Goal: Information Seeking & Learning: Learn about a topic

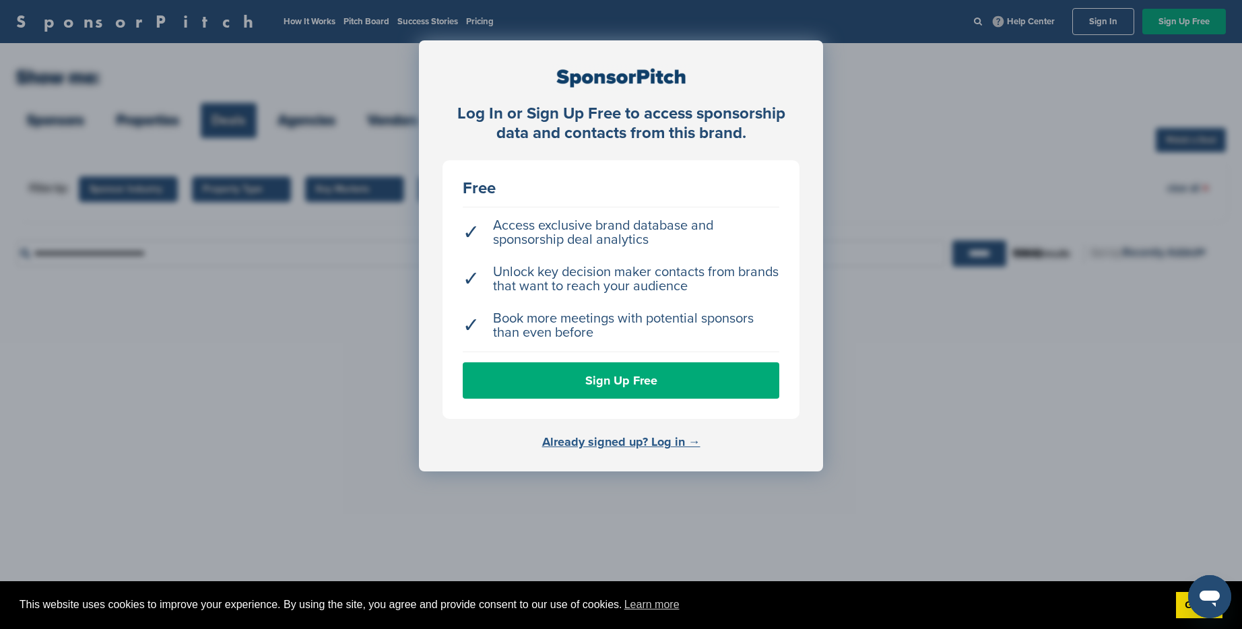
click at [620, 444] on link "Already signed up? Log in →" at bounding box center [621, 442] width 158 height 15
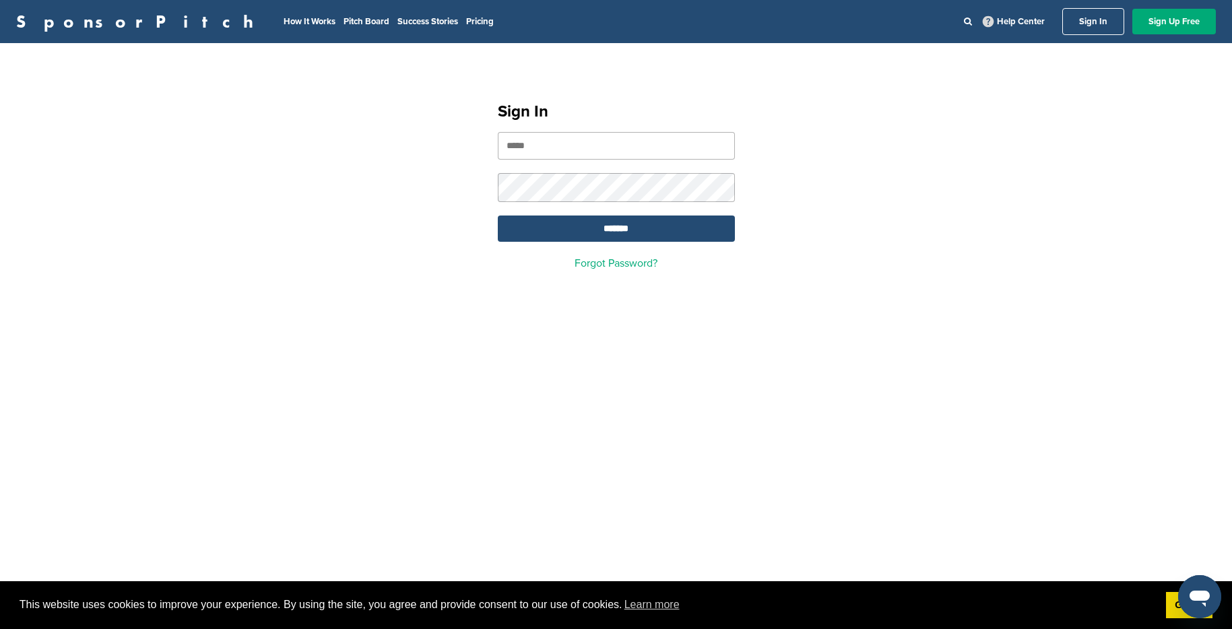
click at [556, 147] on input "email" at bounding box center [616, 146] width 237 height 28
type input "**********"
click at [610, 241] on input "*******" at bounding box center [616, 229] width 237 height 26
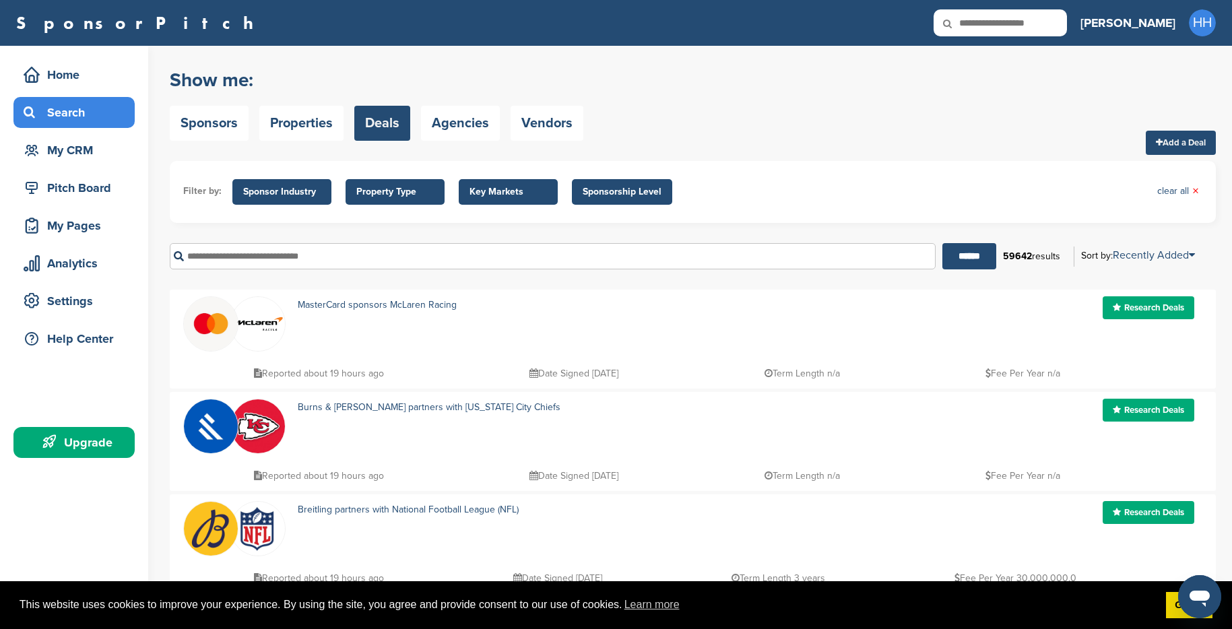
click at [1155, 22] on h3 "[PERSON_NAME]" at bounding box center [1128, 22] width 95 height 19
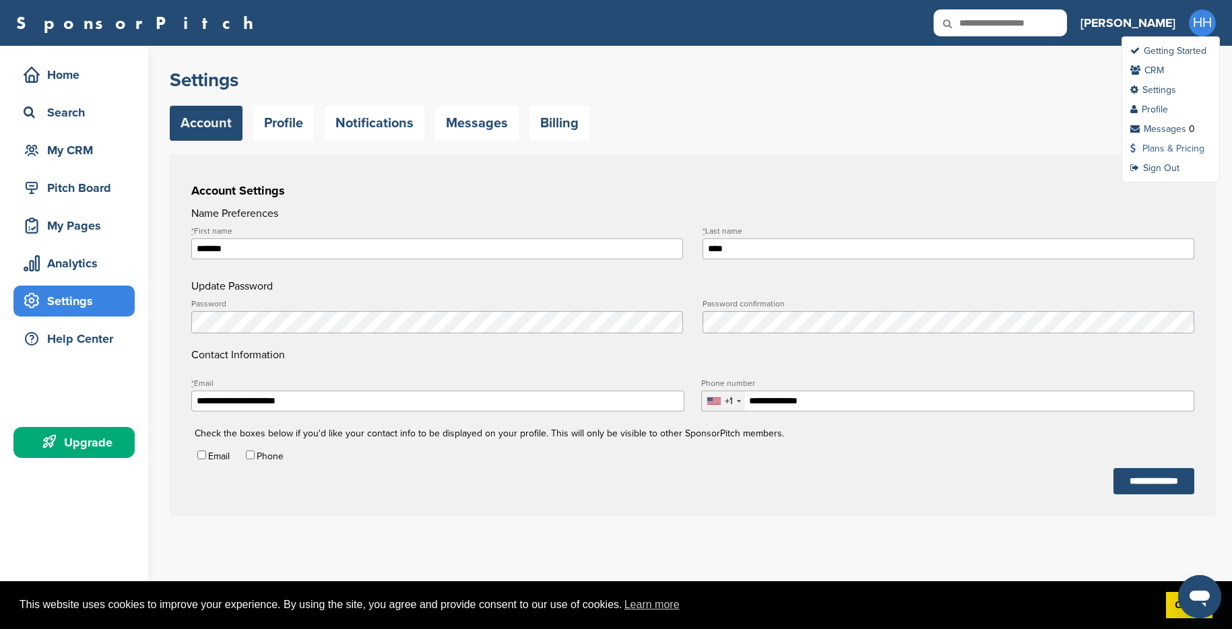
click at [1176, 151] on link "Plans & Pricing" at bounding box center [1167, 148] width 74 height 11
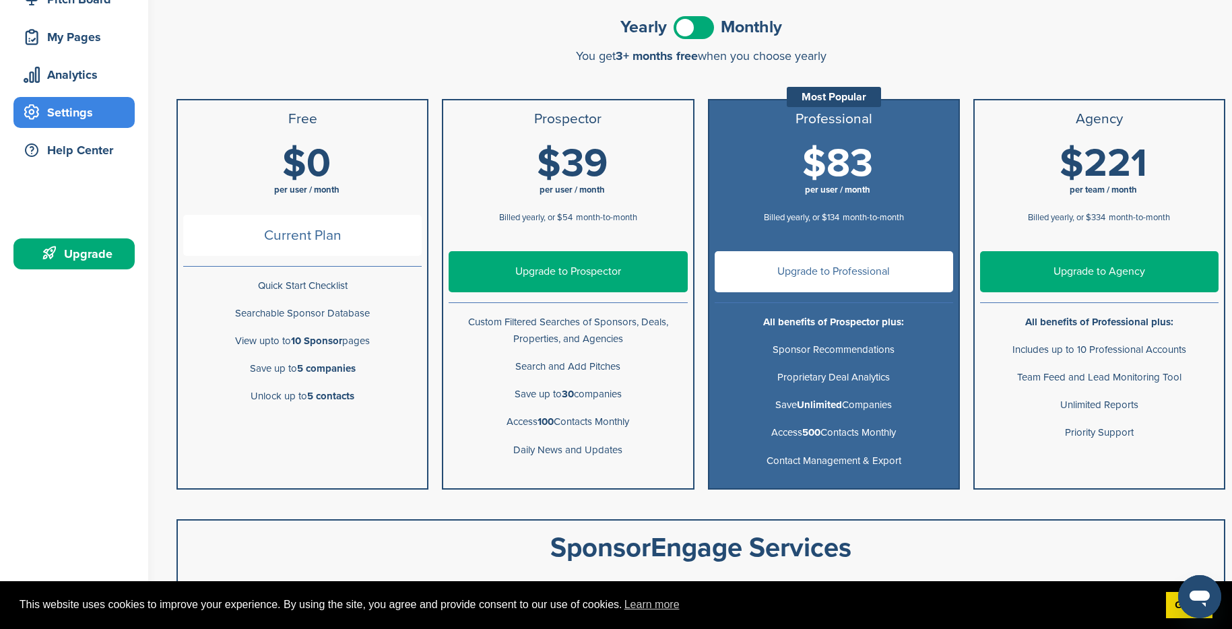
scroll to position [261, 0]
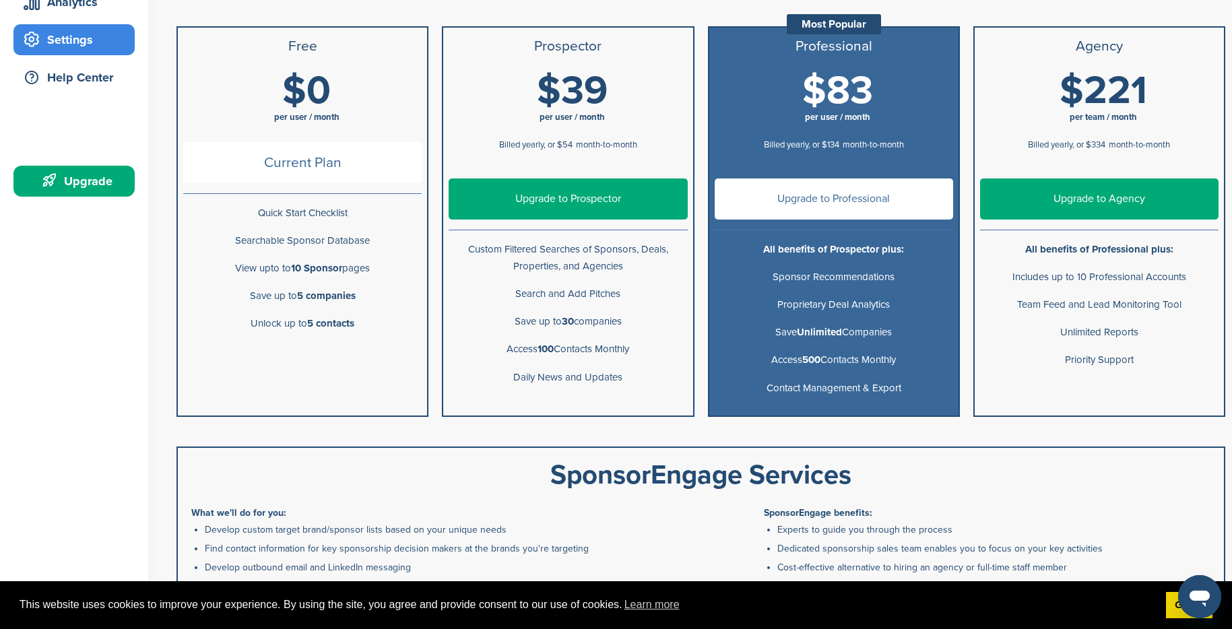
click at [1207, 598] on icon "Open messaging window" at bounding box center [1200, 599] width 20 height 16
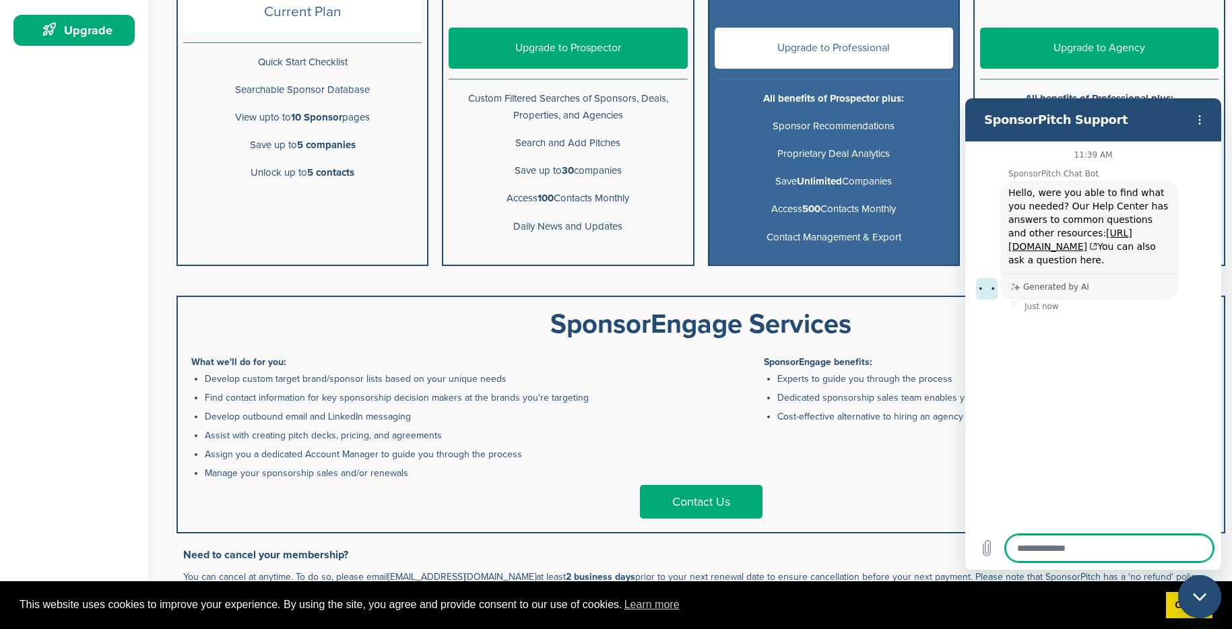
scroll to position [438, 0]
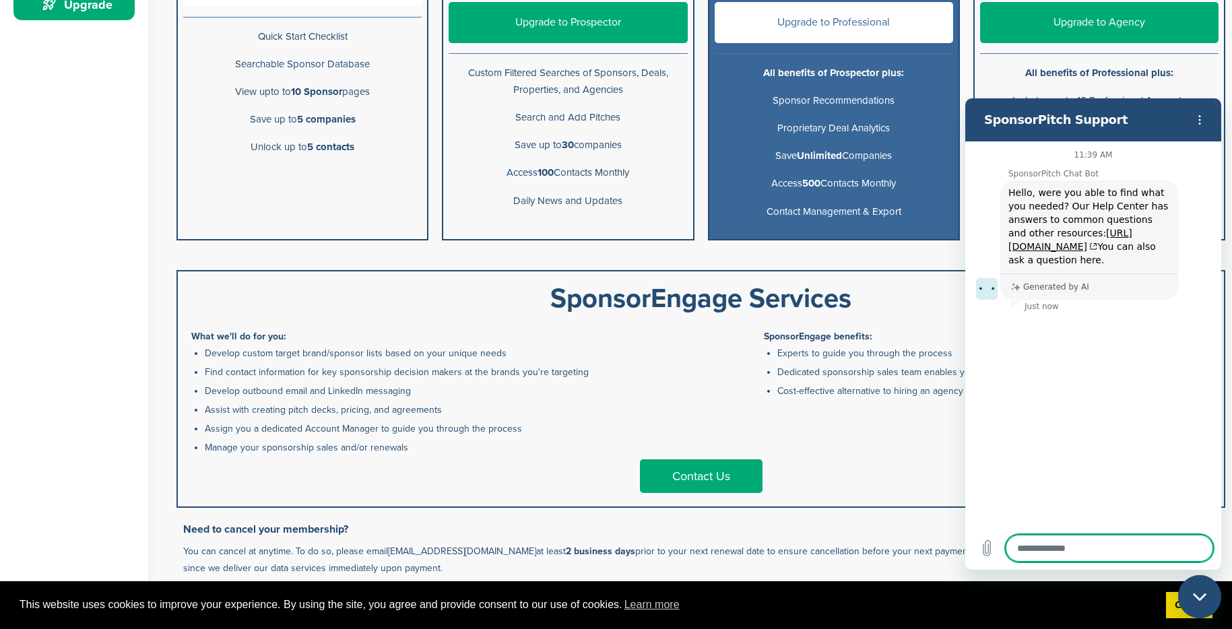
click at [1199, 594] on icon "Close messaging window" at bounding box center [1200, 597] width 14 height 9
type textarea "*"
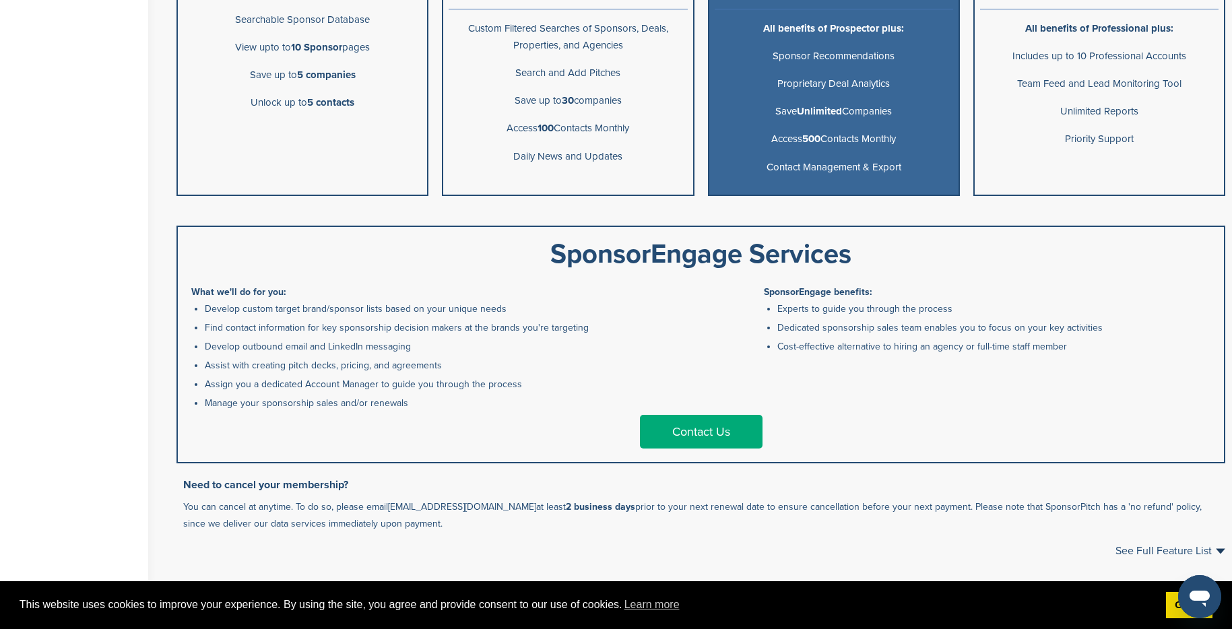
scroll to position [485, 0]
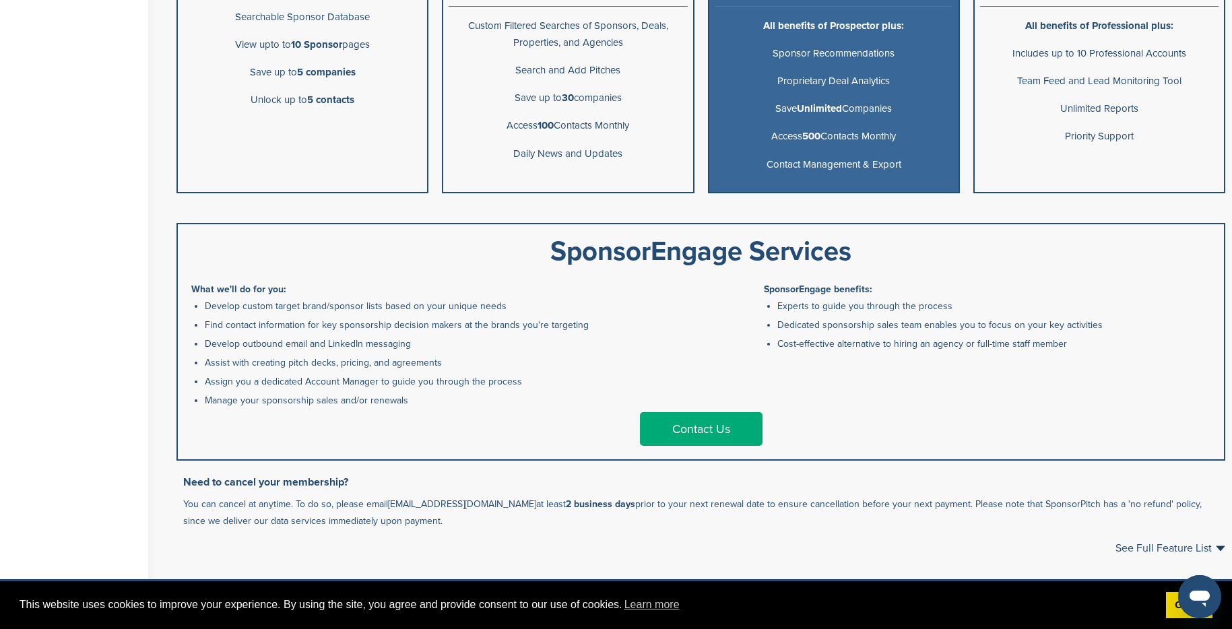
click at [674, 435] on link "Contact Us" at bounding box center [701, 429] width 123 height 34
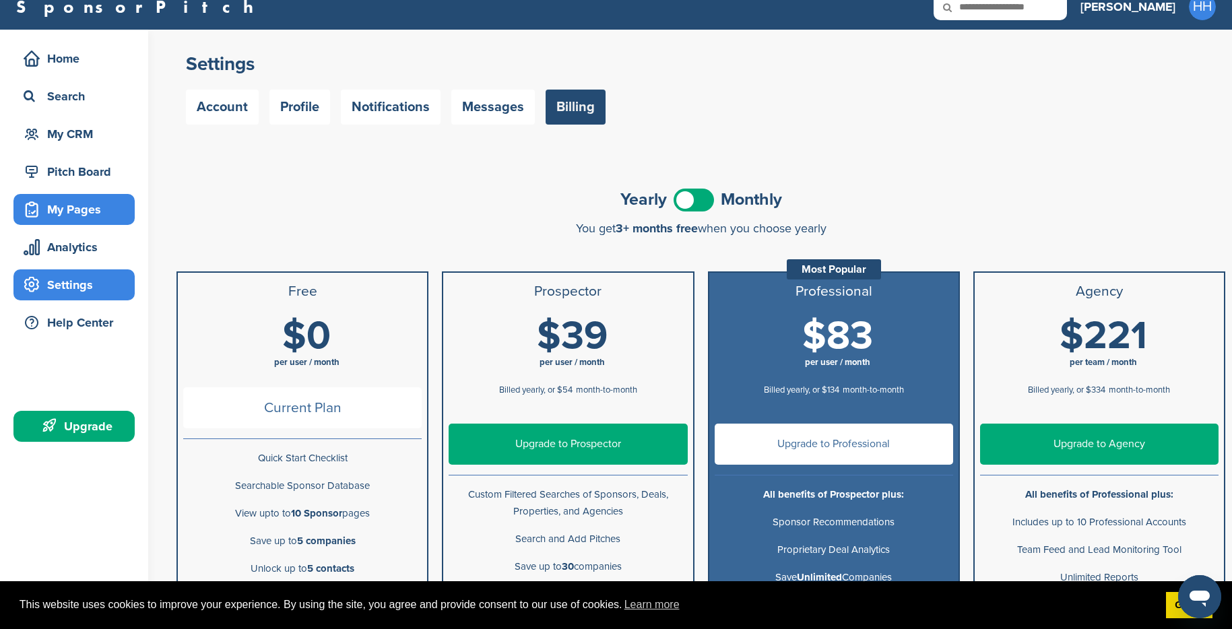
scroll to position [0, 0]
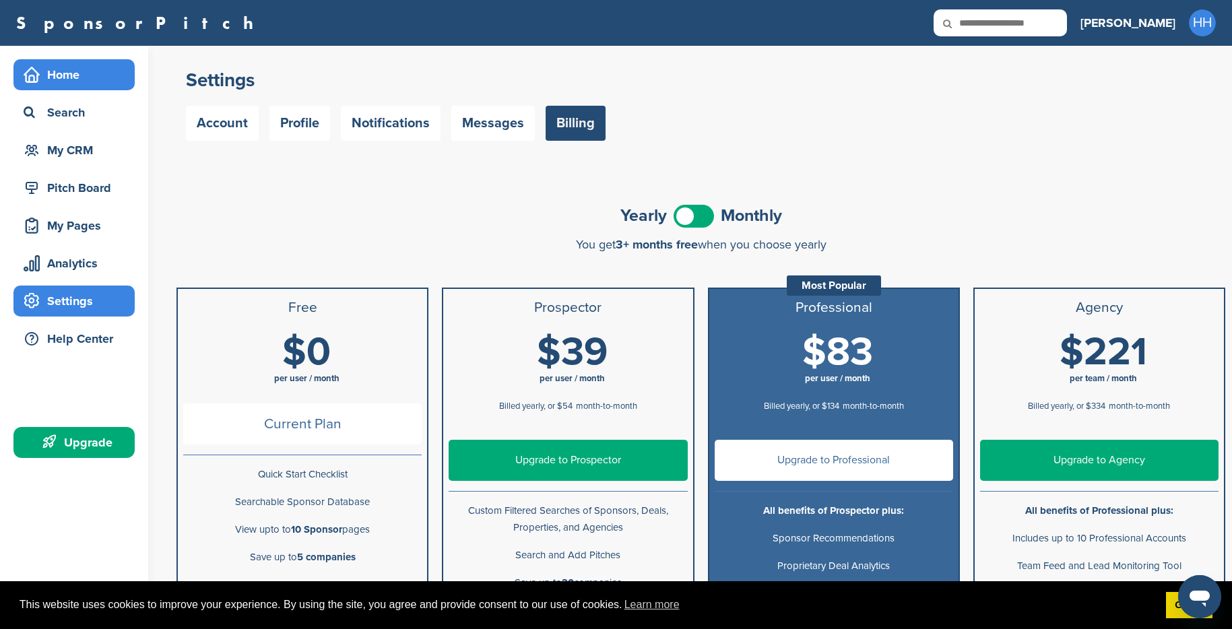
click at [47, 79] on div "Home" at bounding box center [77, 75] width 115 height 24
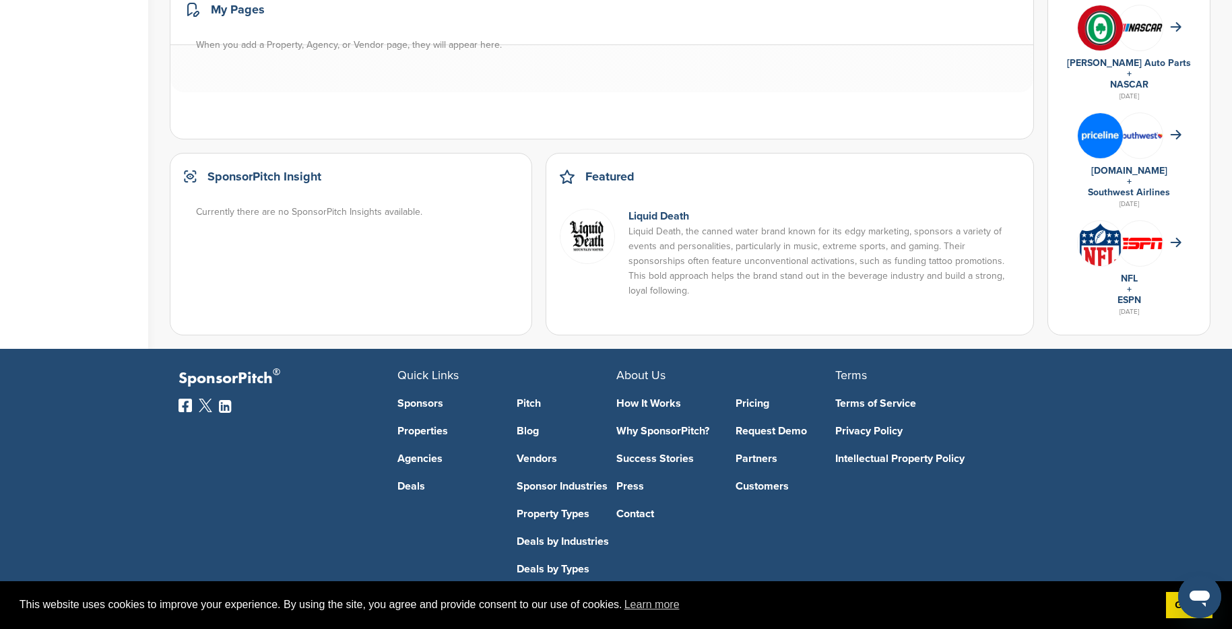
scroll to position [861, 0]
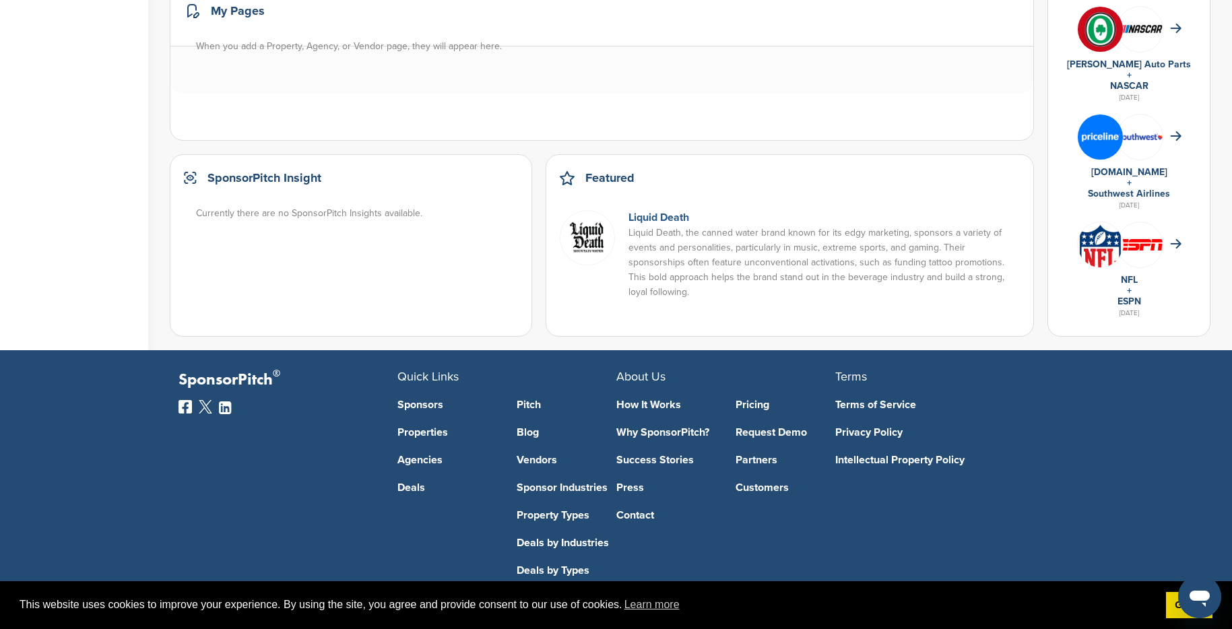
click at [683, 224] on link "Liquid Death" at bounding box center [659, 217] width 61 height 13
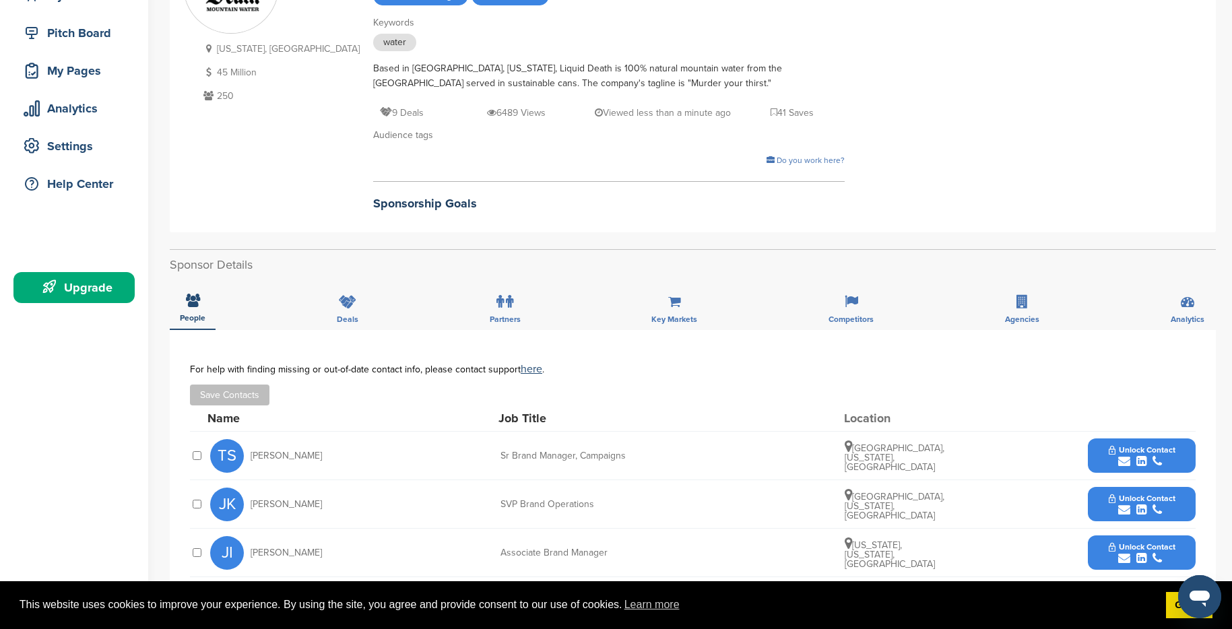
scroll to position [168, 0]
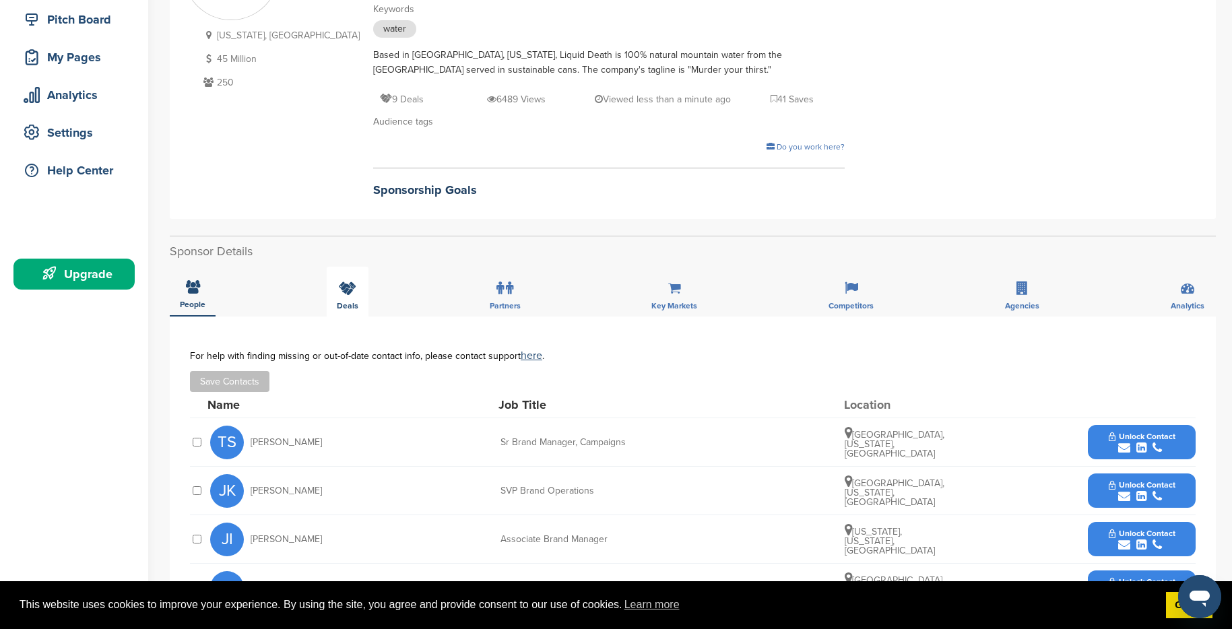
click at [344, 282] on icon at bounding box center [348, 288] width 18 height 13
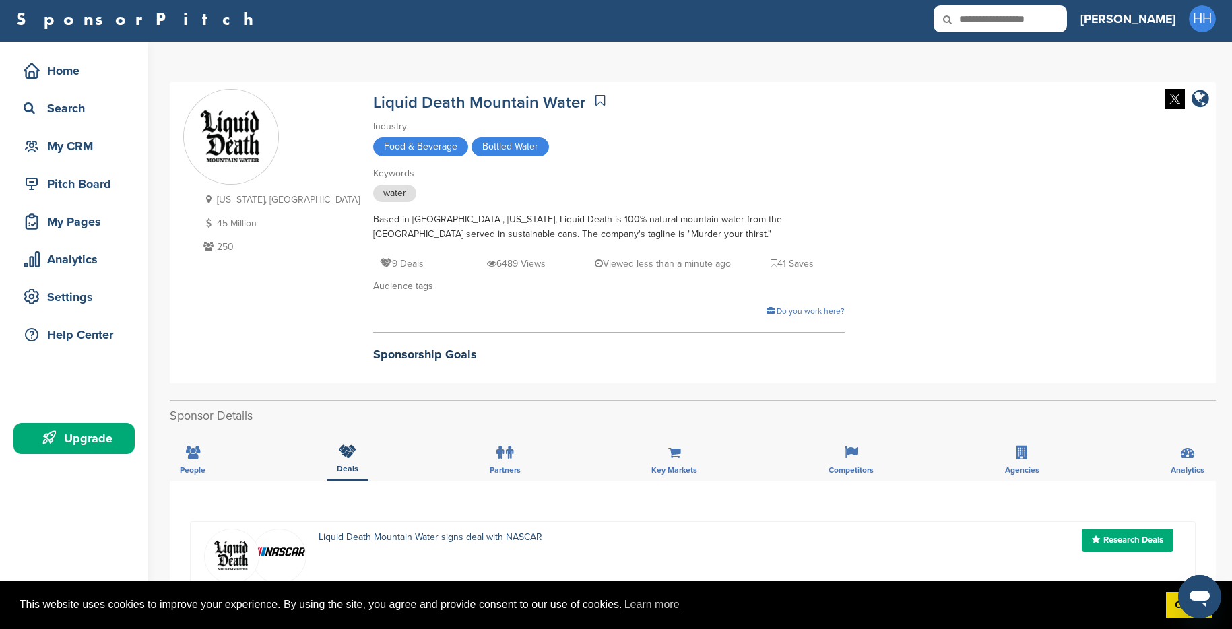
scroll to position [0, 0]
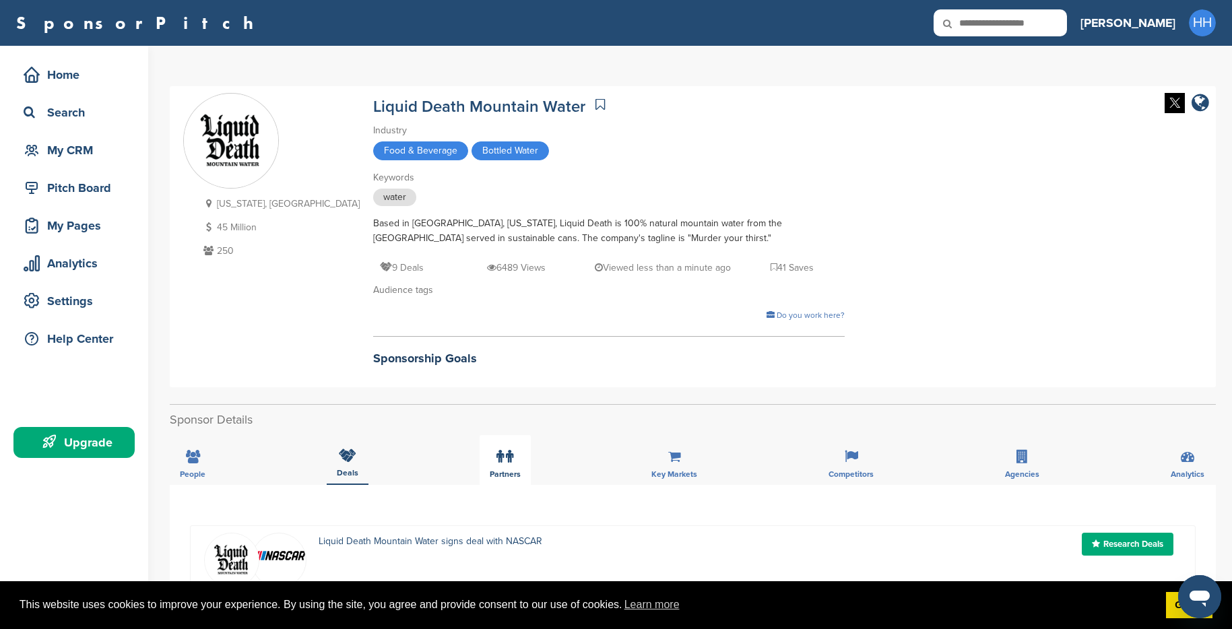
click at [513, 459] on div "Partners" at bounding box center [505, 460] width 51 height 50
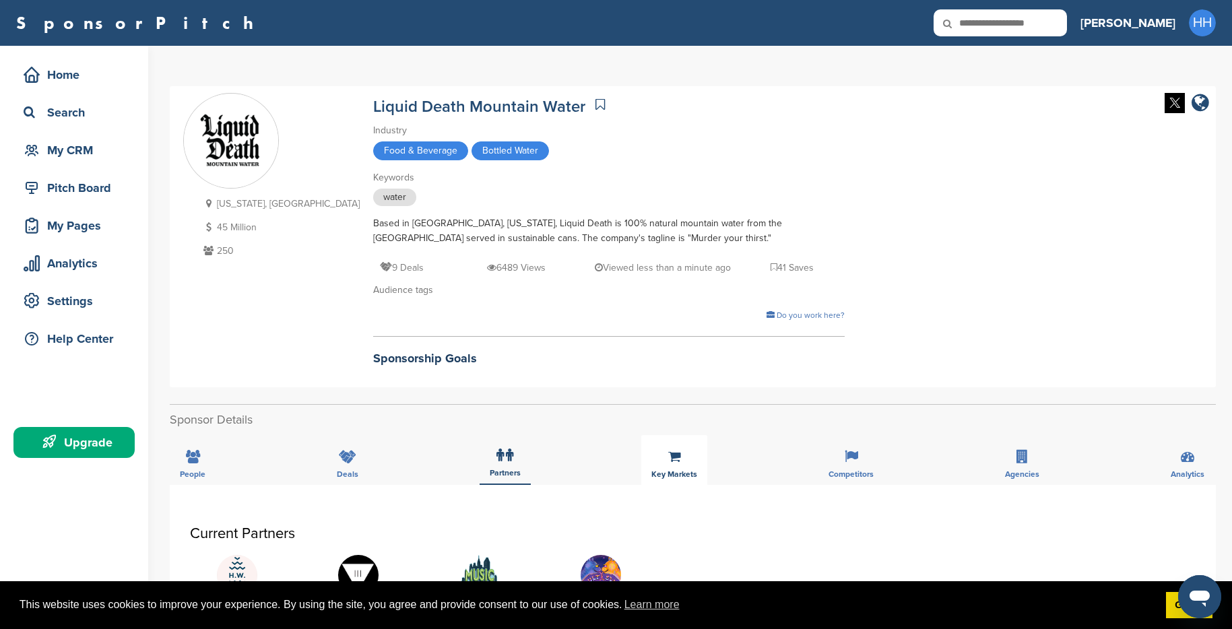
click at [670, 466] on div "Key Markets" at bounding box center [674, 460] width 66 height 50
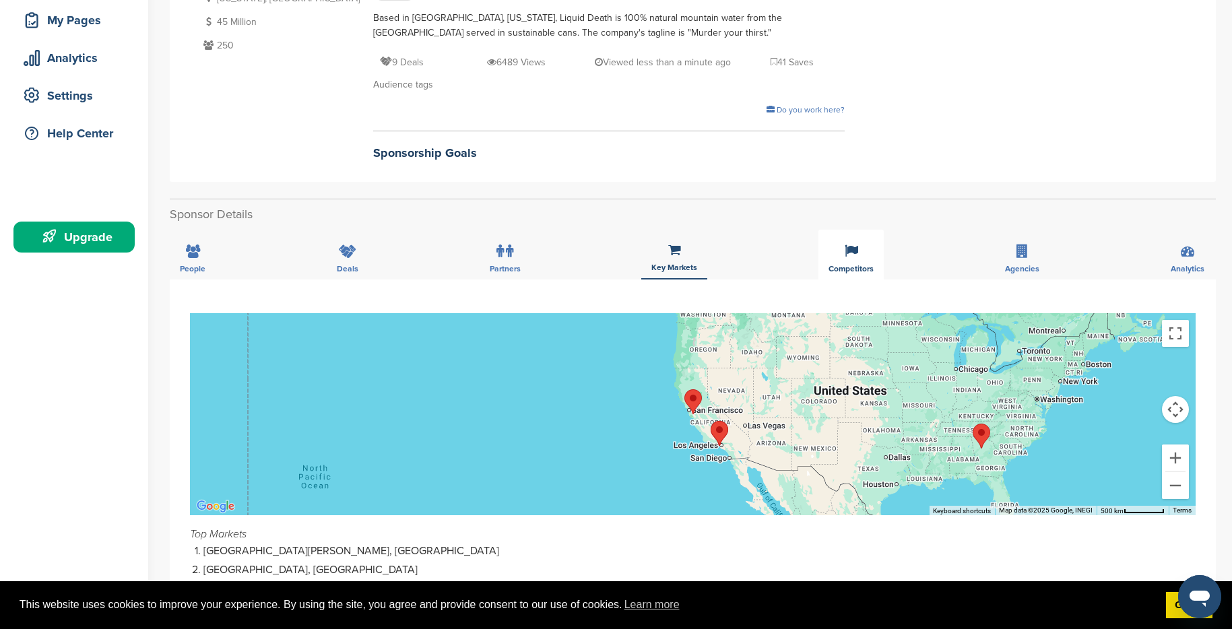
scroll to position [205, 0]
click at [839, 255] on div "Competitors" at bounding box center [851, 255] width 65 height 50
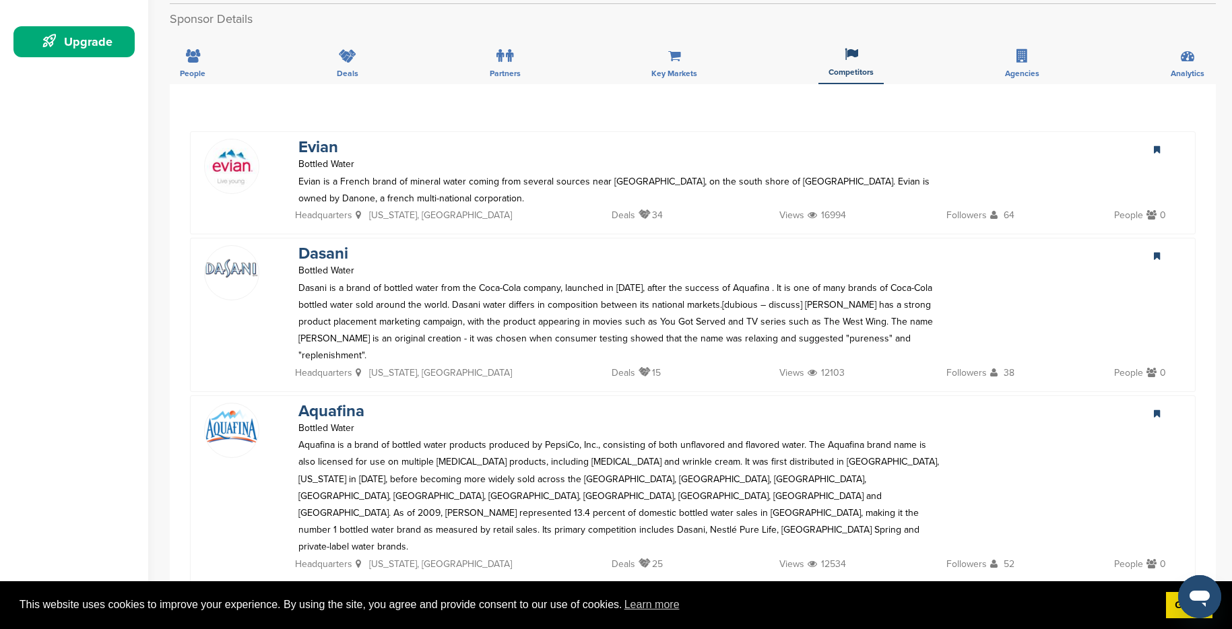
scroll to position [0, 0]
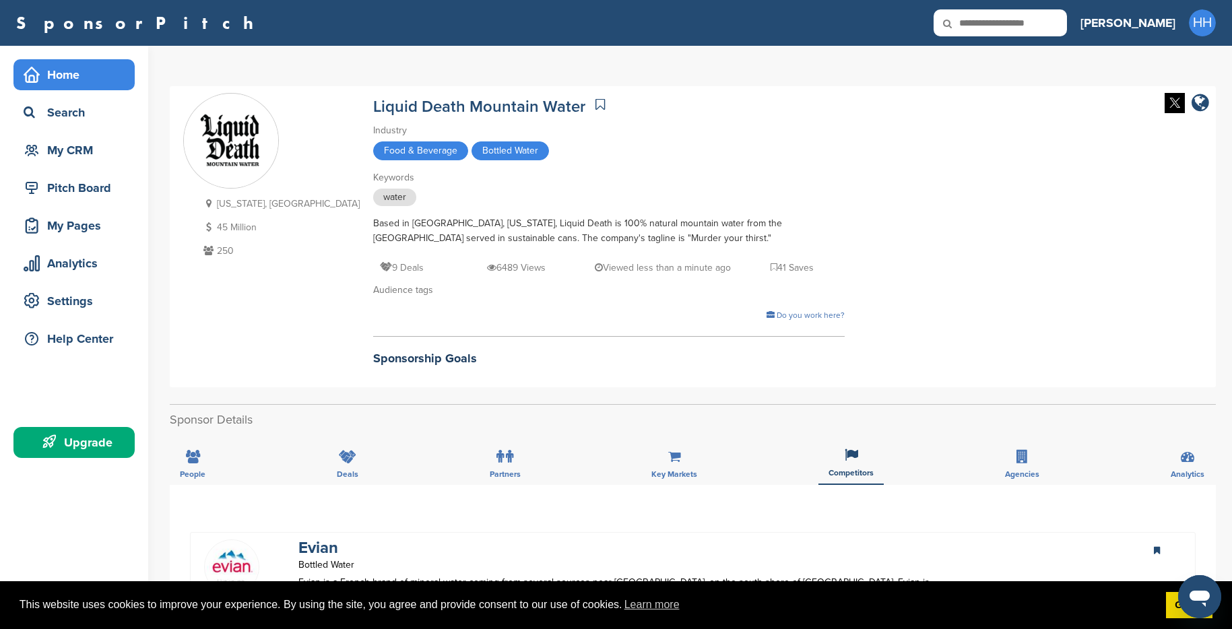
click at [31, 82] on icon at bounding box center [31, 74] width 15 height 15
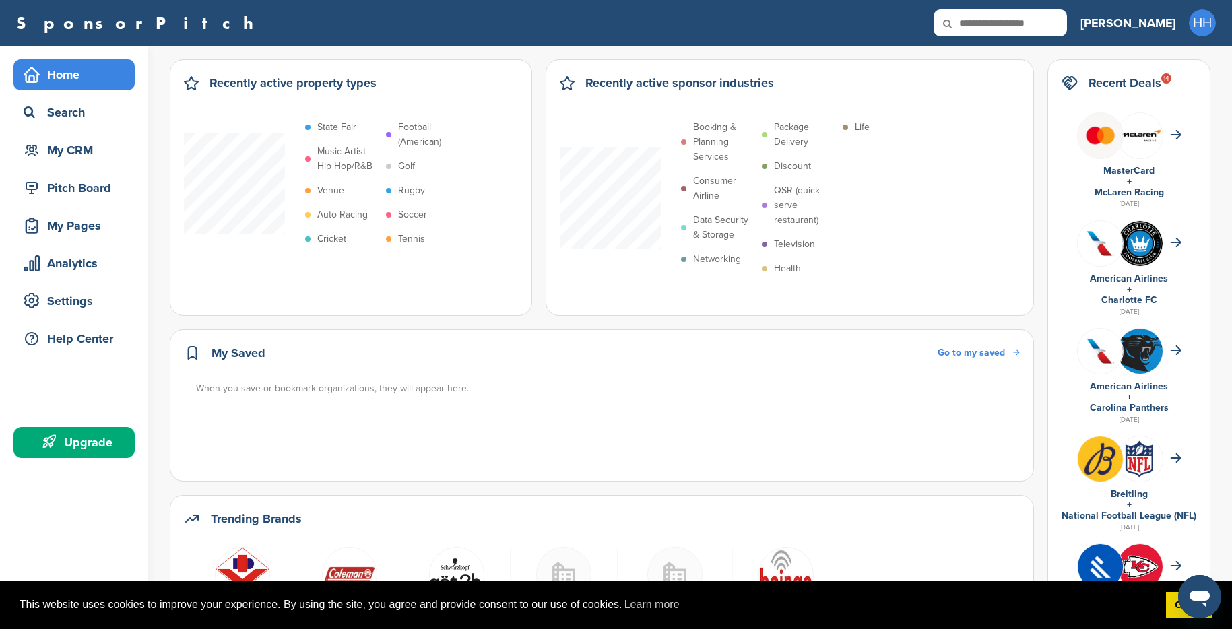
click at [1108, 84] on h2 "Recent Deals 14" at bounding box center [1125, 82] width 73 height 19
click at [1172, 78] on div "14" at bounding box center [1166, 78] width 10 height 10
click at [59, 19] on link "SponsorPitch" at bounding box center [139, 23] width 246 height 18
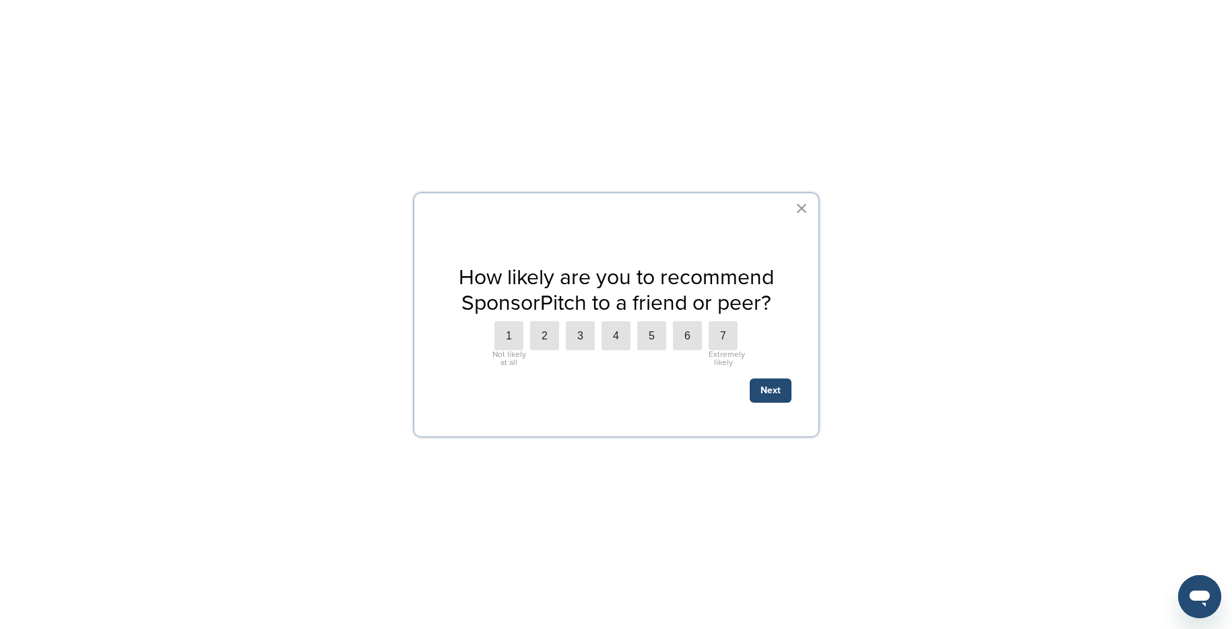
click at [806, 207] on button "×" at bounding box center [802, 208] width 13 height 22
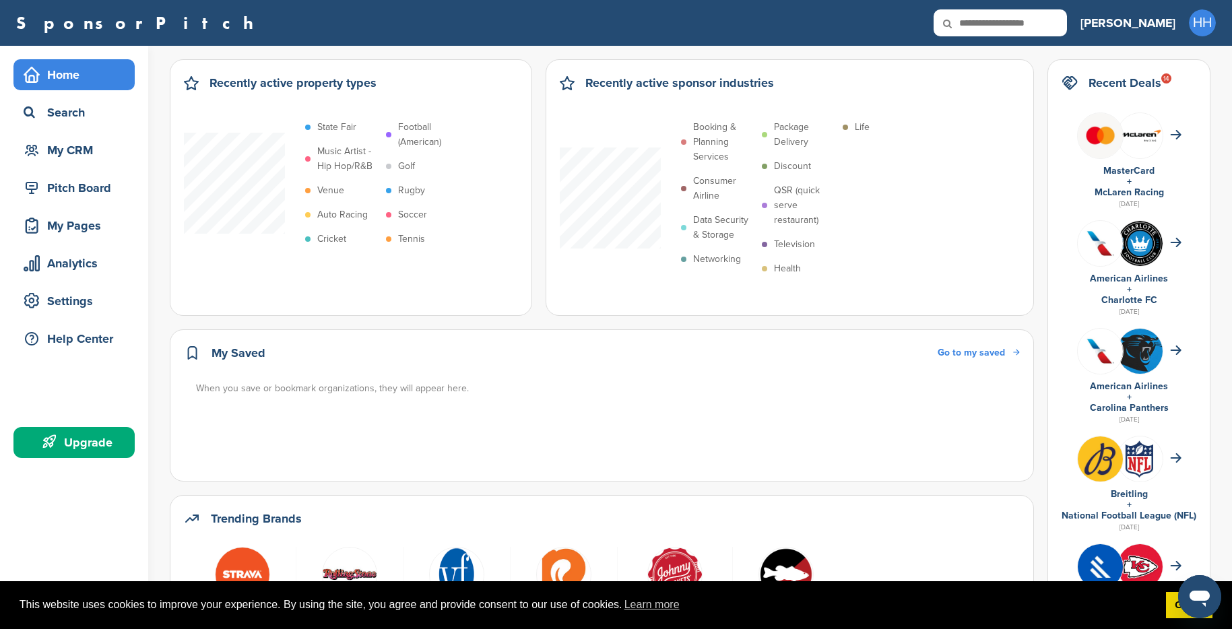
click at [795, 268] on p "Health" at bounding box center [787, 268] width 27 height 15
click at [790, 268] on p "Health" at bounding box center [787, 268] width 27 height 15
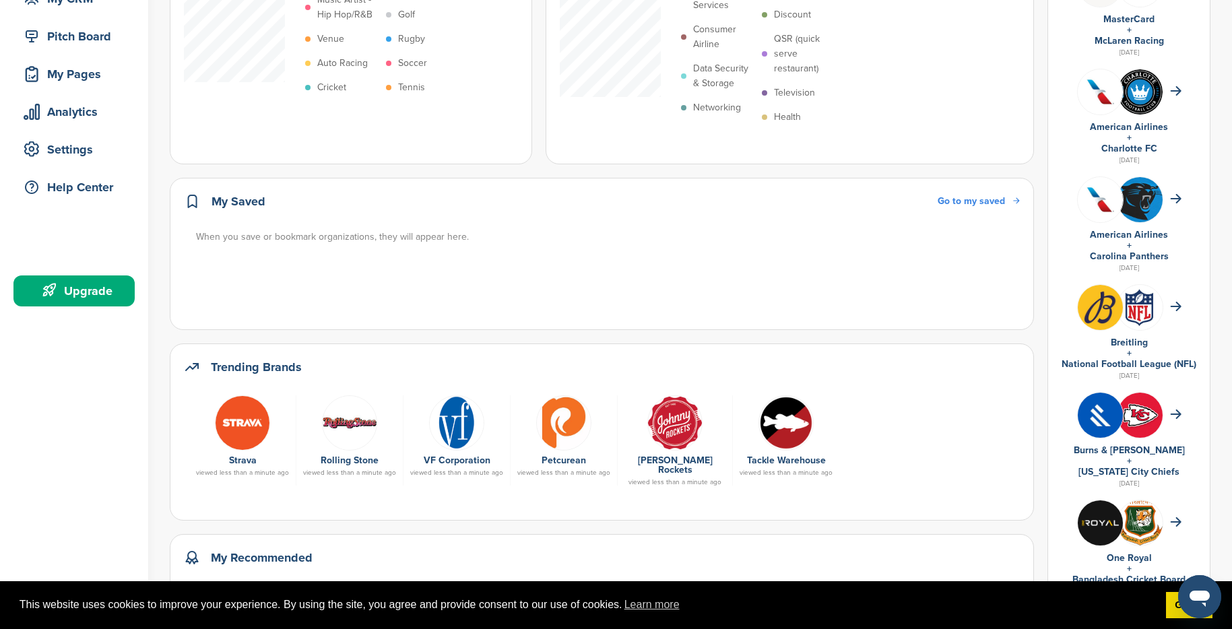
scroll to position [269, 0]
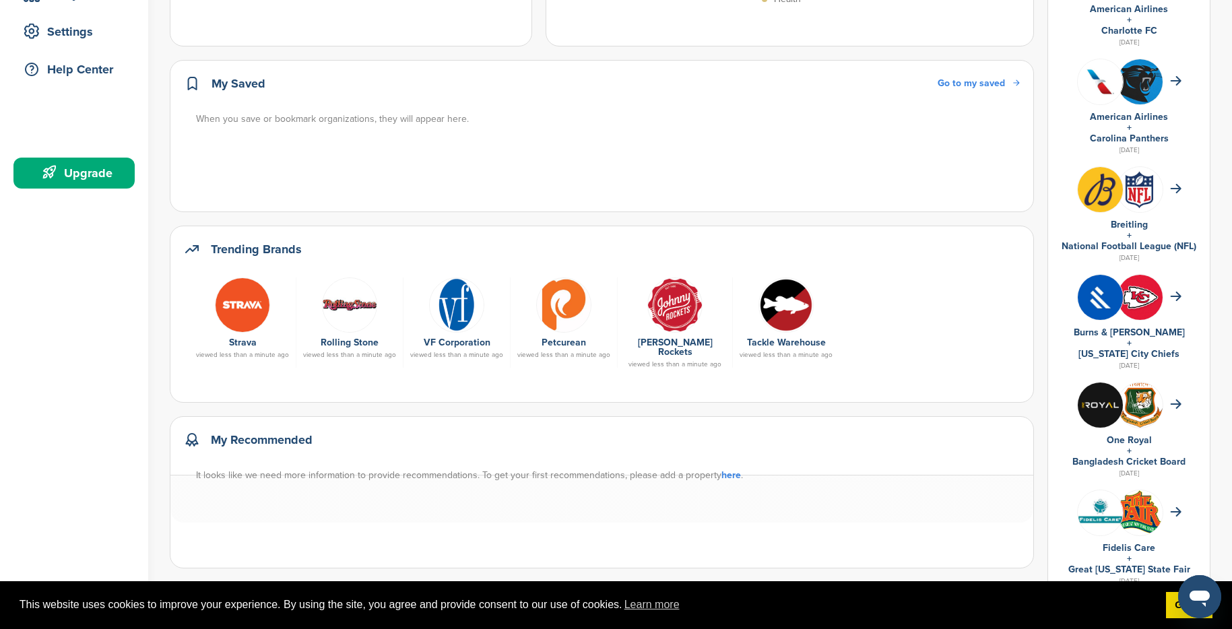
click at [190, 257] on icon at bounding box center [192, 249] width 16 height 16
click at [232, 259] on h2 "Trending Brands" at bounding box center [256, 249] width 91 height 19
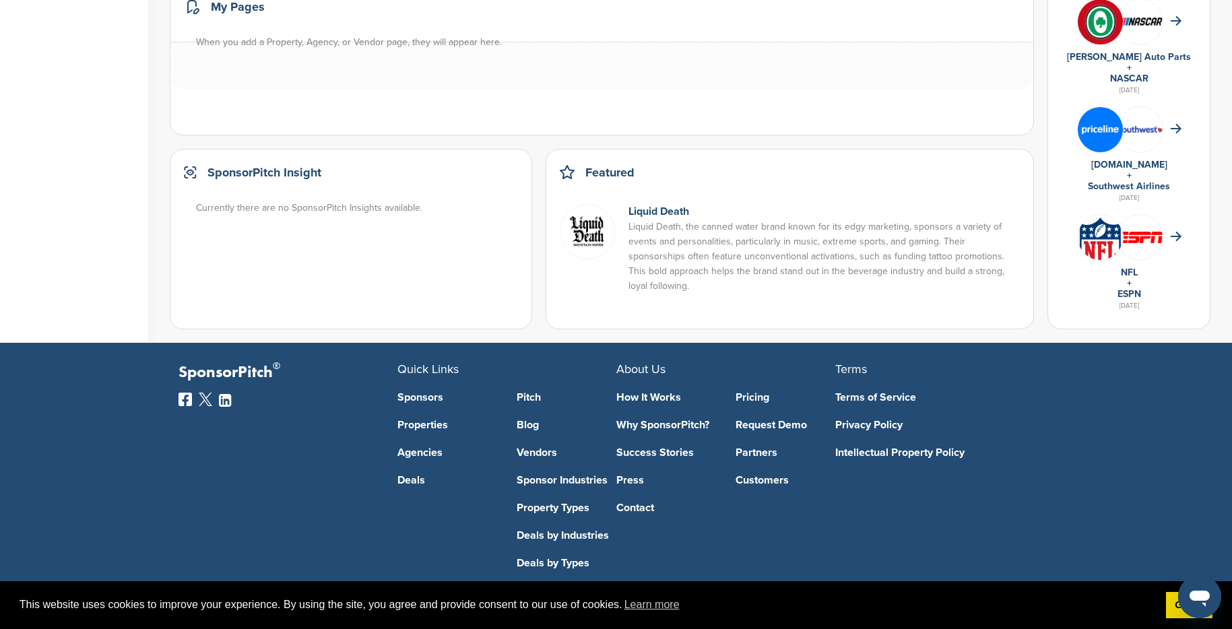
scroll to position [892, 0]
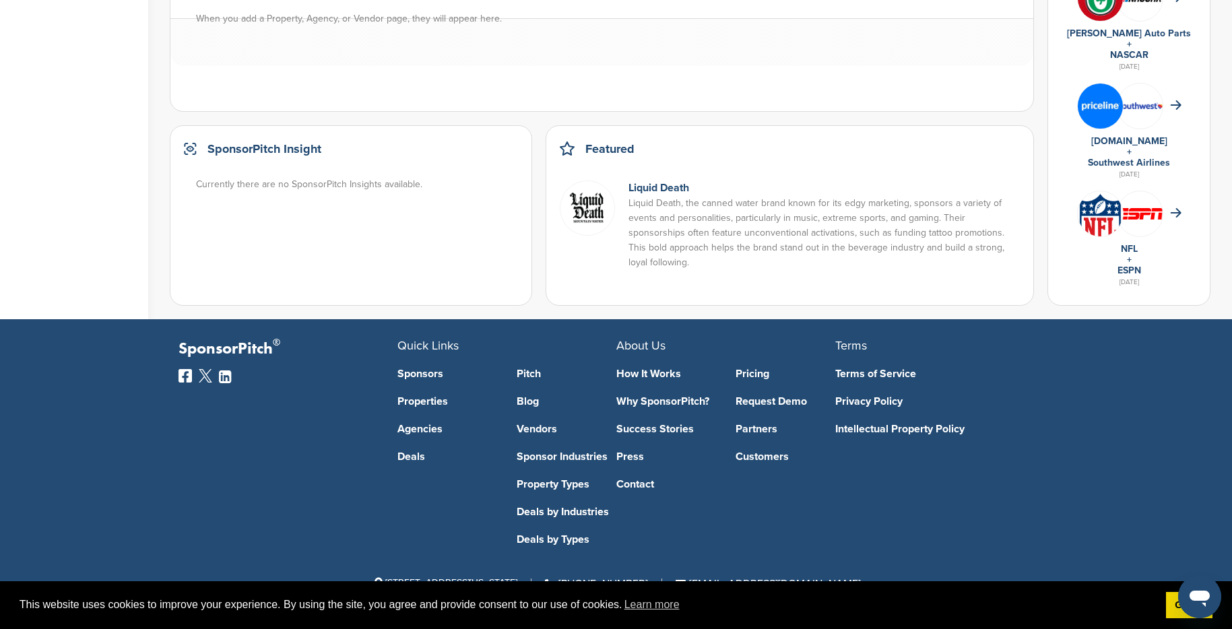
click at [657, 373] on link "How It Works" at bounding box center [666, 374] width 100 height 11
click at [561, 512] on link "Deals by Industries" at bounding box center [567, 512] width 100 height 11
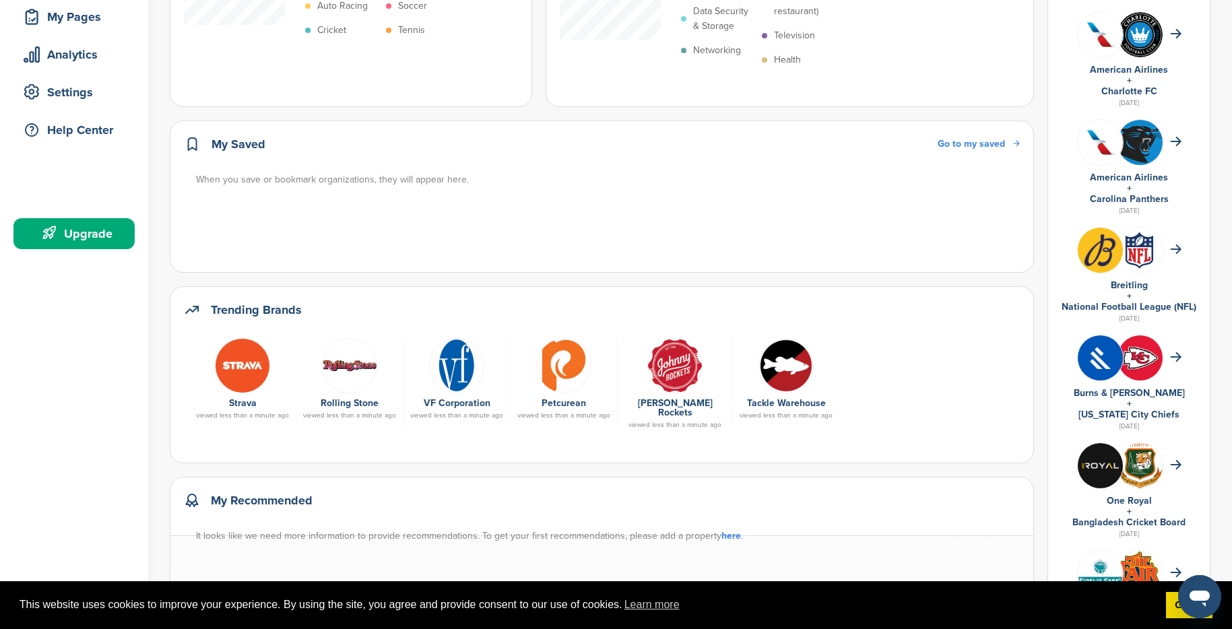
scroll to position [0, 0]
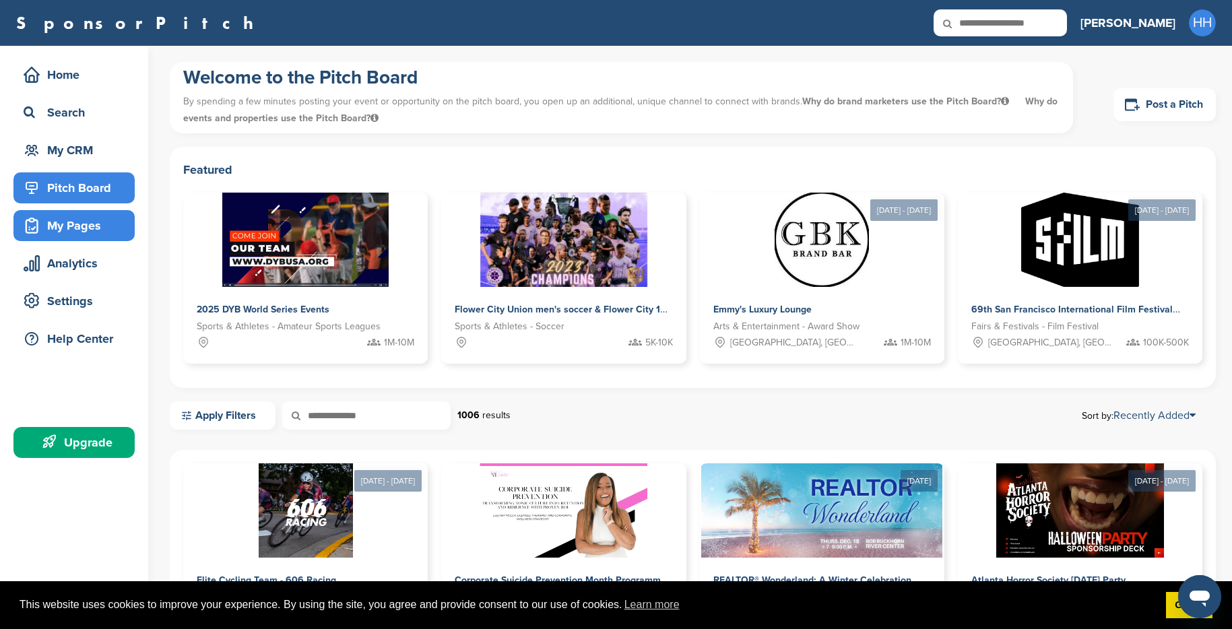
click at [73, 232] on div "My Pages" at bounding box center [77, 226] width 115 height 24
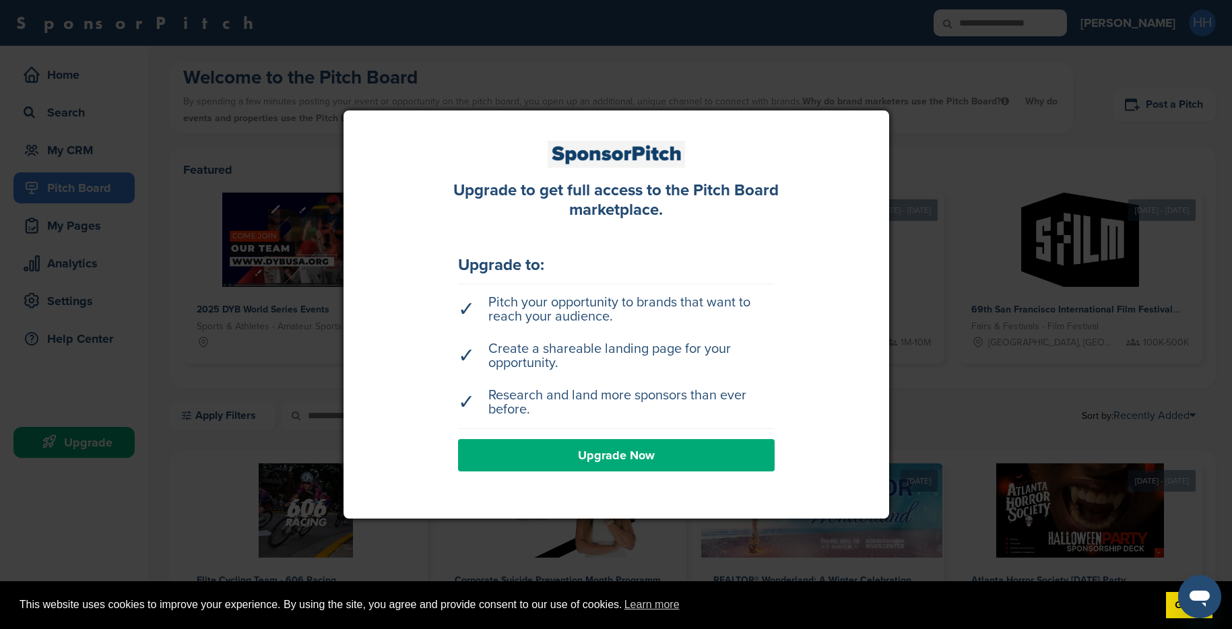
click at [124, 348] on div at bounding box center [616, 314] width 1232 height 629
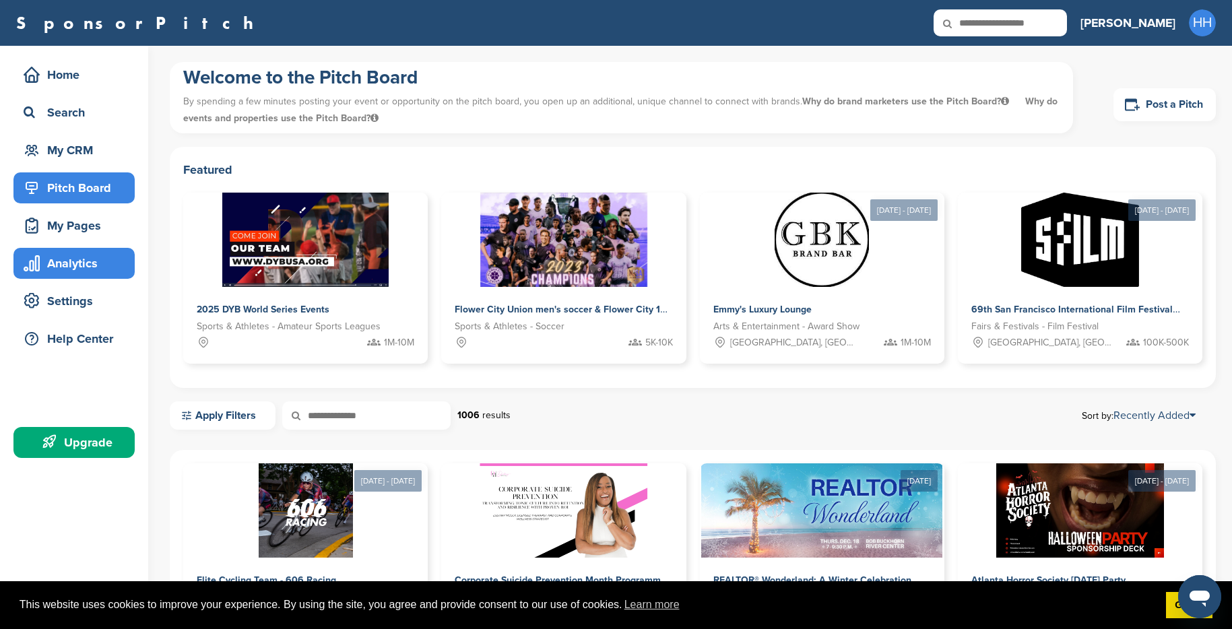
click at [60, 259] on div "Analytics" at bounding box center [77, 263] width 115 height 24
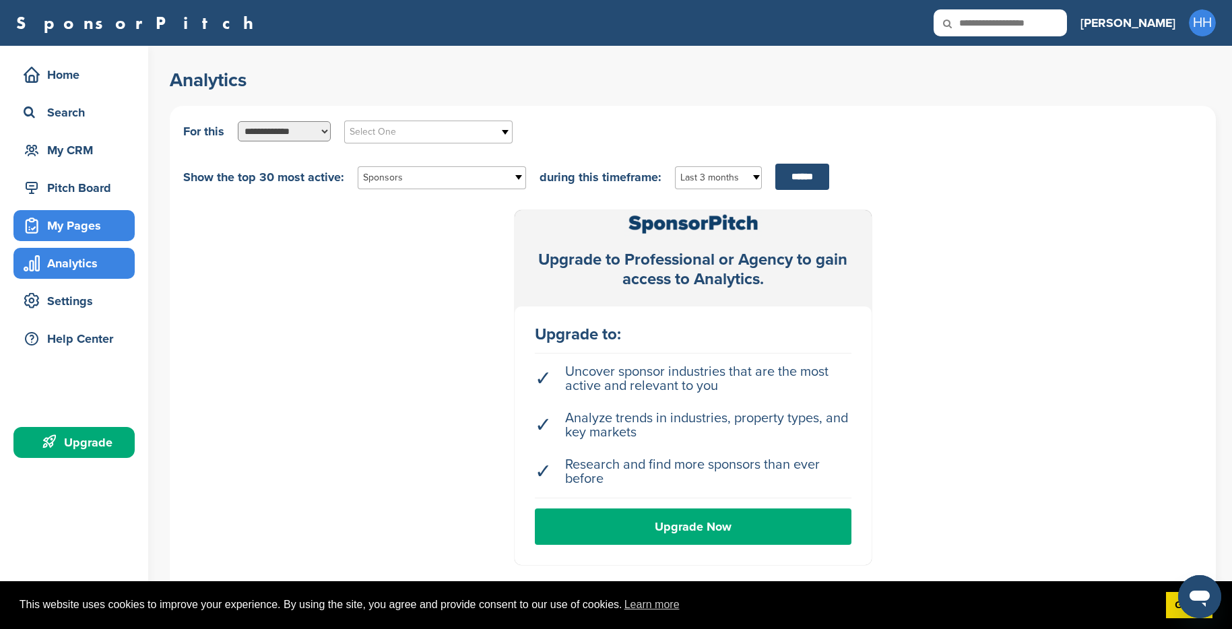
click at [60, 231] on div "My Pages" at bounding box center [77, 226] width 115 height 24
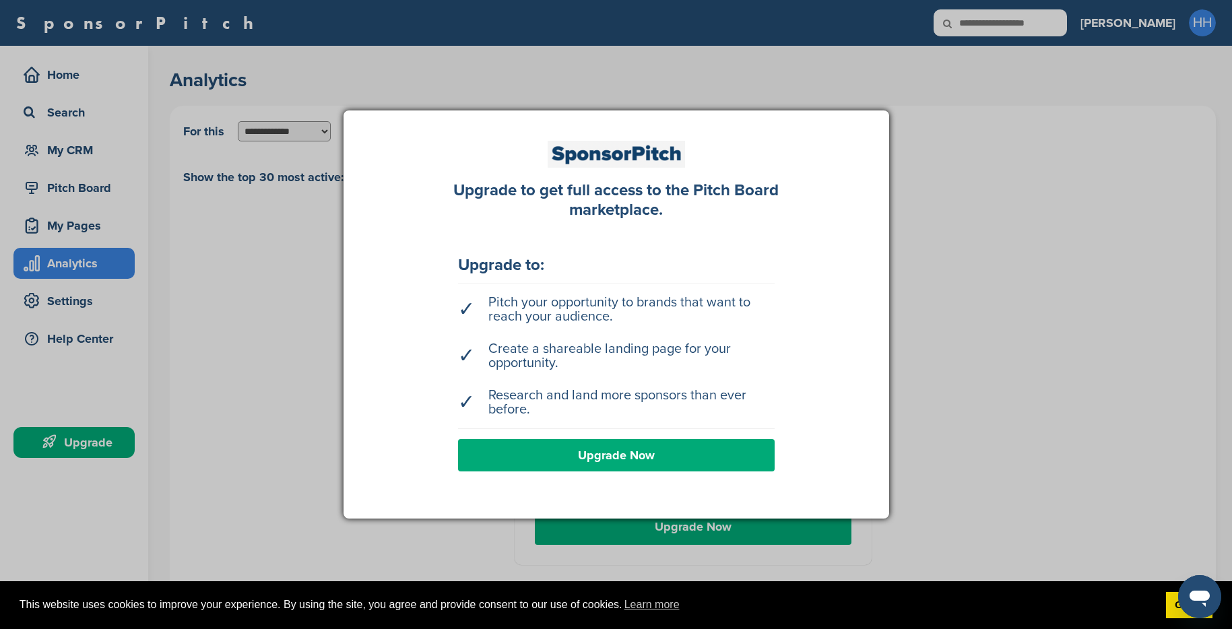
click at [72, 75] on div at bounding box center [616, 314] width 1232 height 629
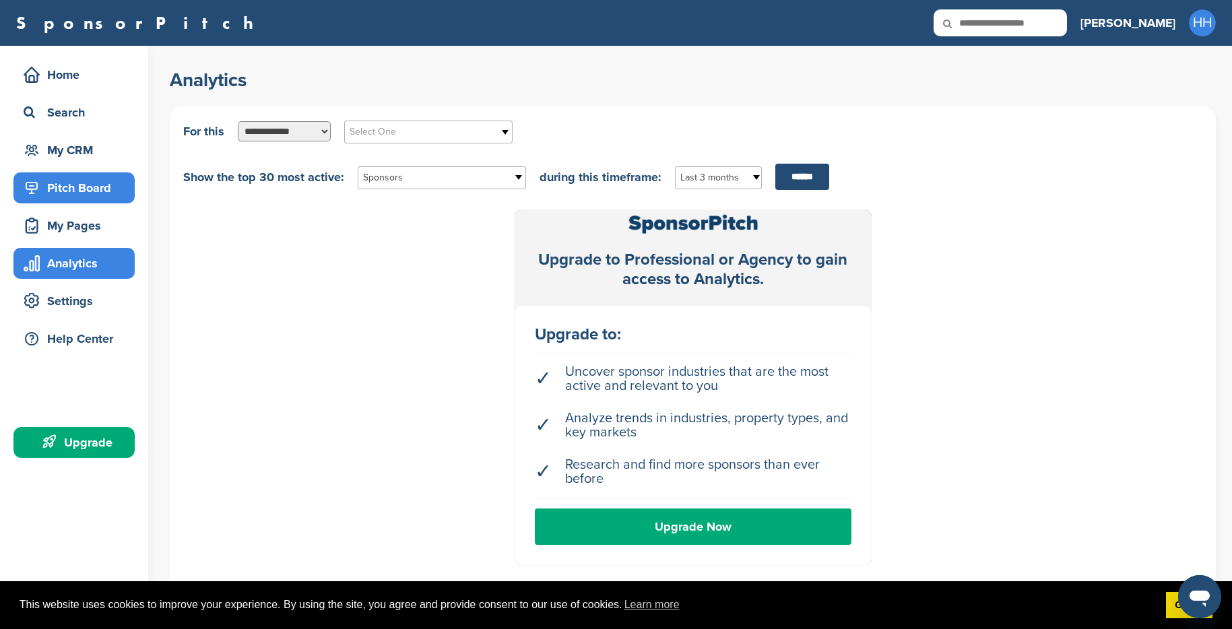
click at [73, 183] on div "Pitch Board" at bounding box center [77, 188] width 115 height 24
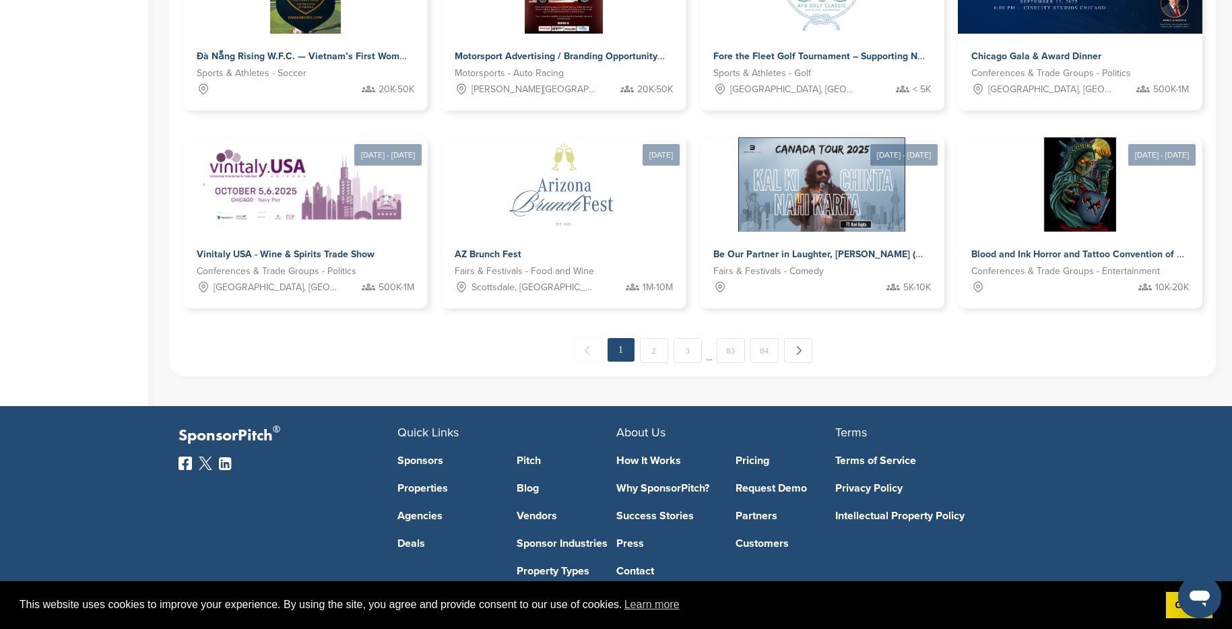
scroll to position [770, 0]
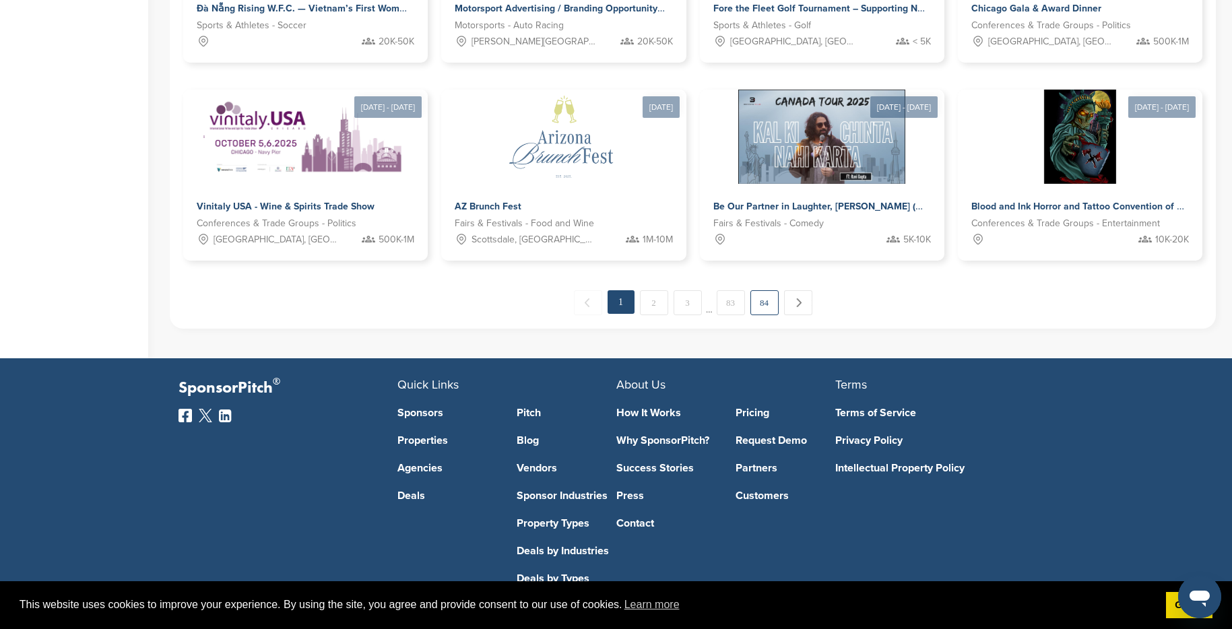
click at [765, 305] on link "84" at bounding box center [764, 302] width 28 height 25
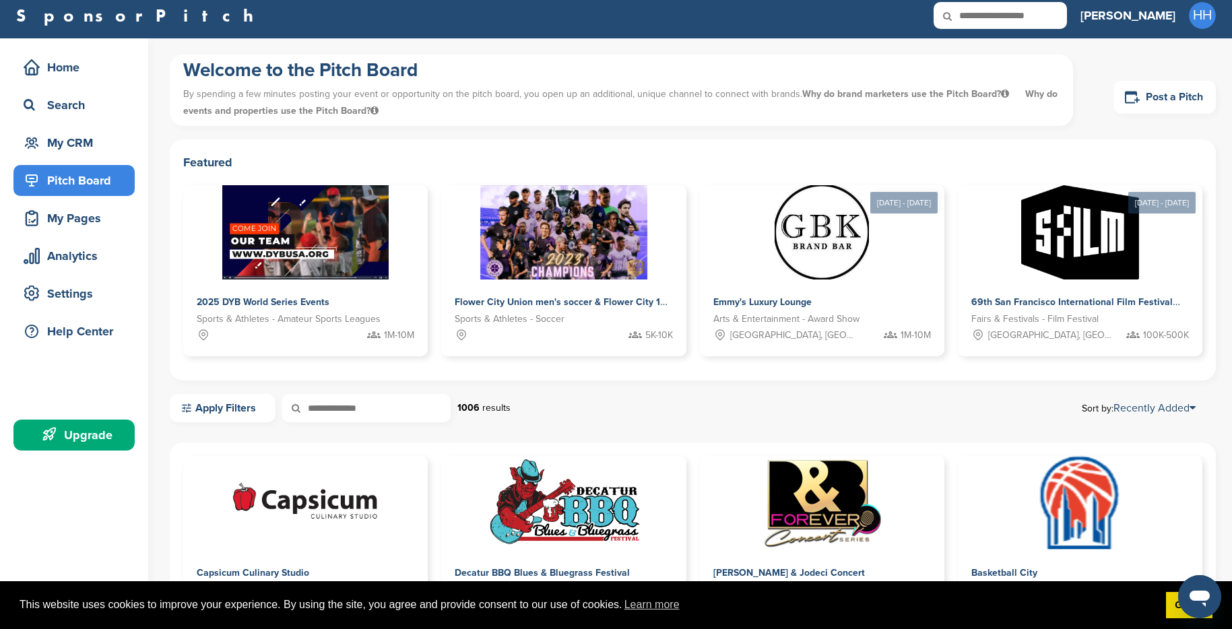
scroll to position [0, 0]
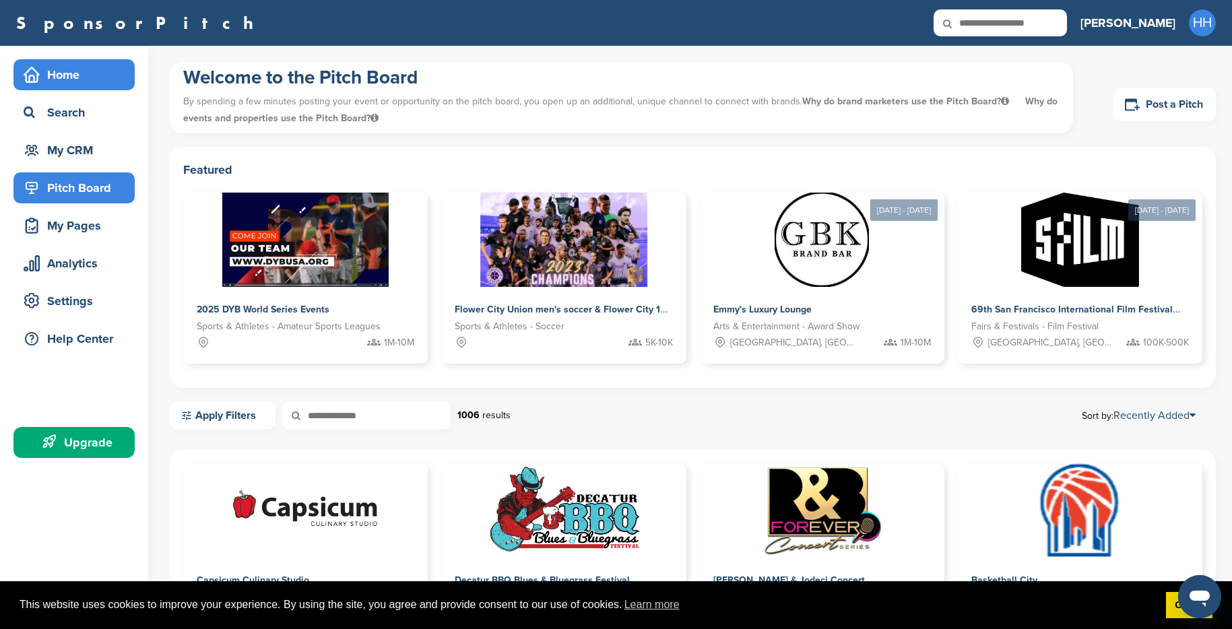
click at [57, 77] on div "Home" at bounding box center [77, 75] width 115 height 24
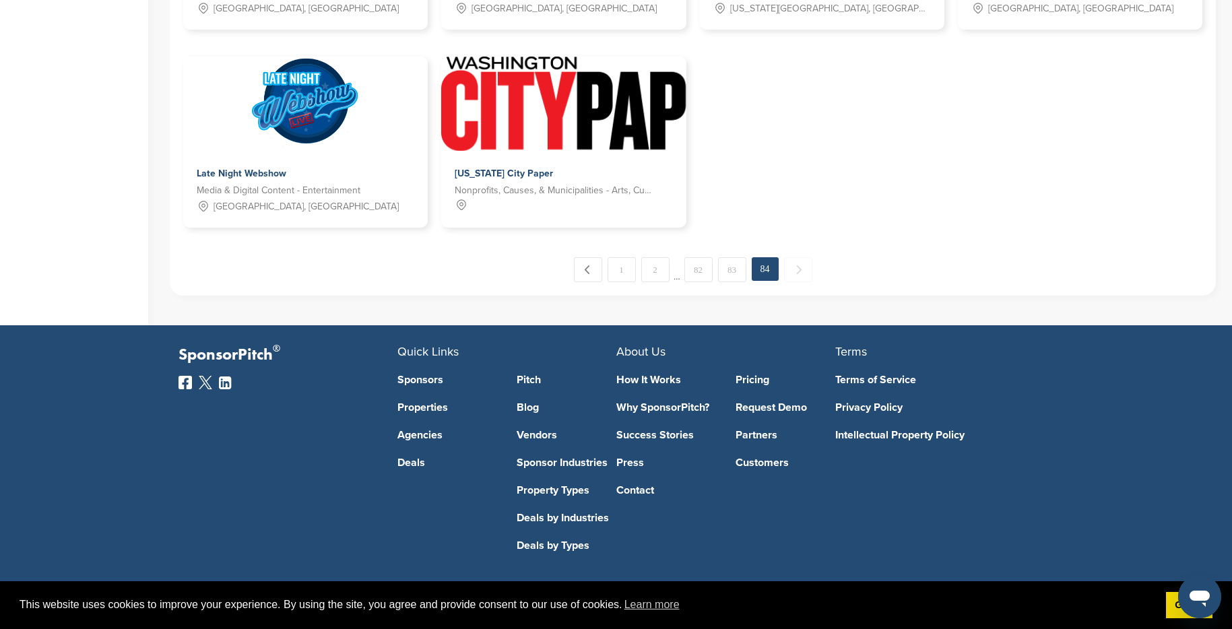
scroll to position [809, 0]
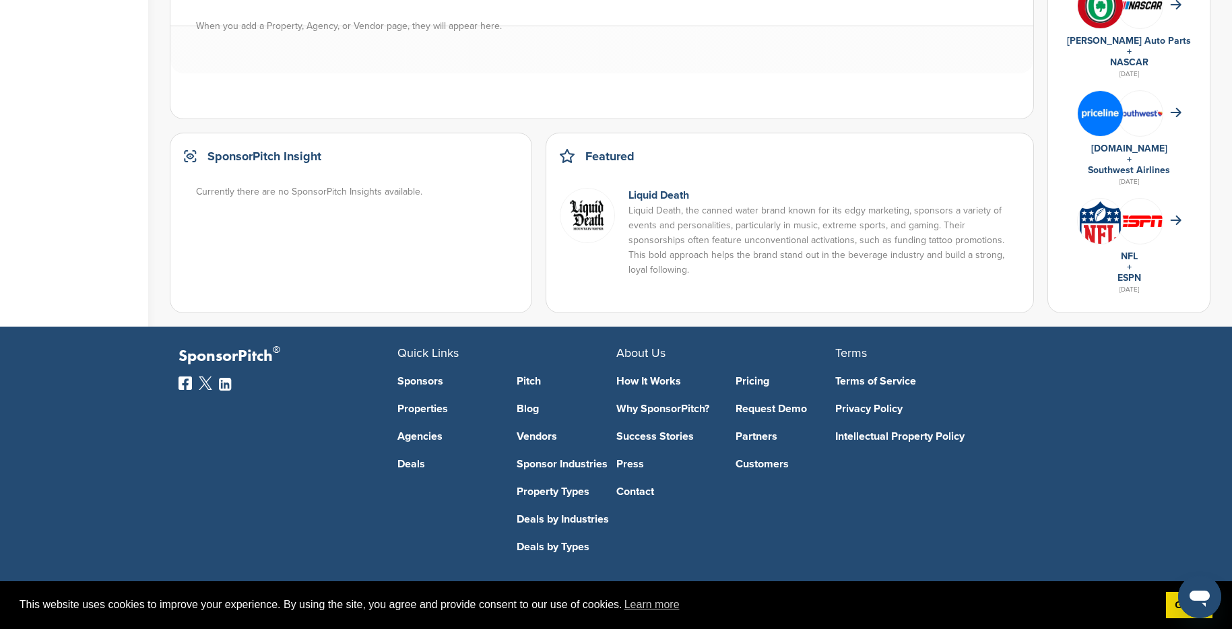
scroll to position [892, 0]
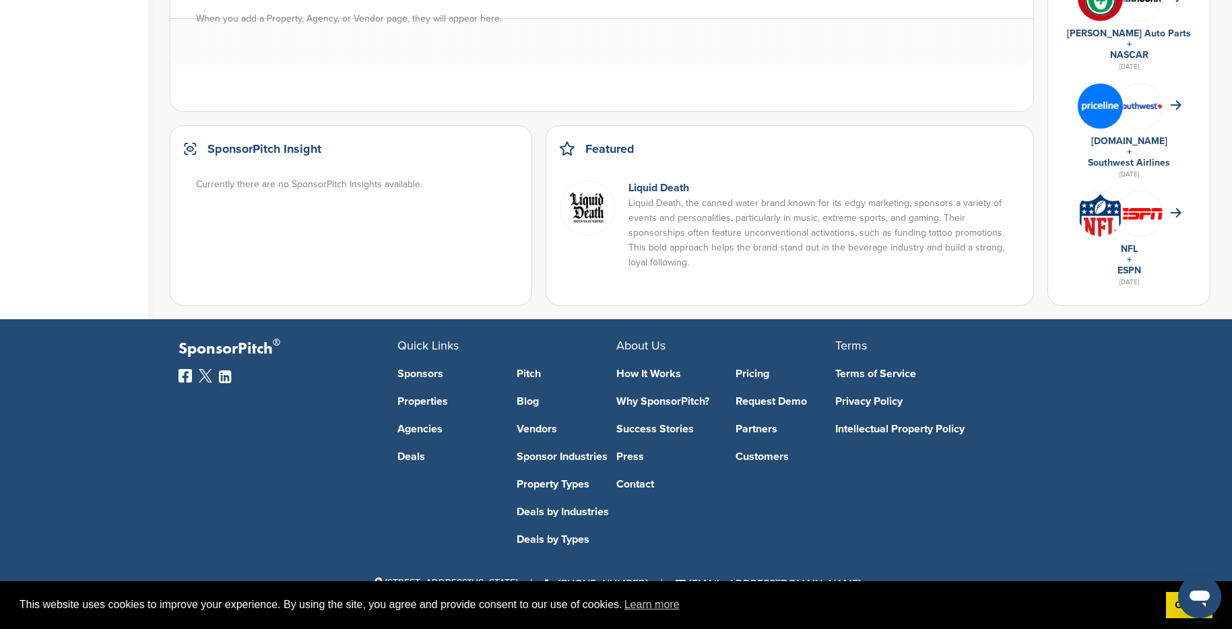
click at [542, 542] on link "Deals by Types" at bounding box center [567, 539] width 100 height 11
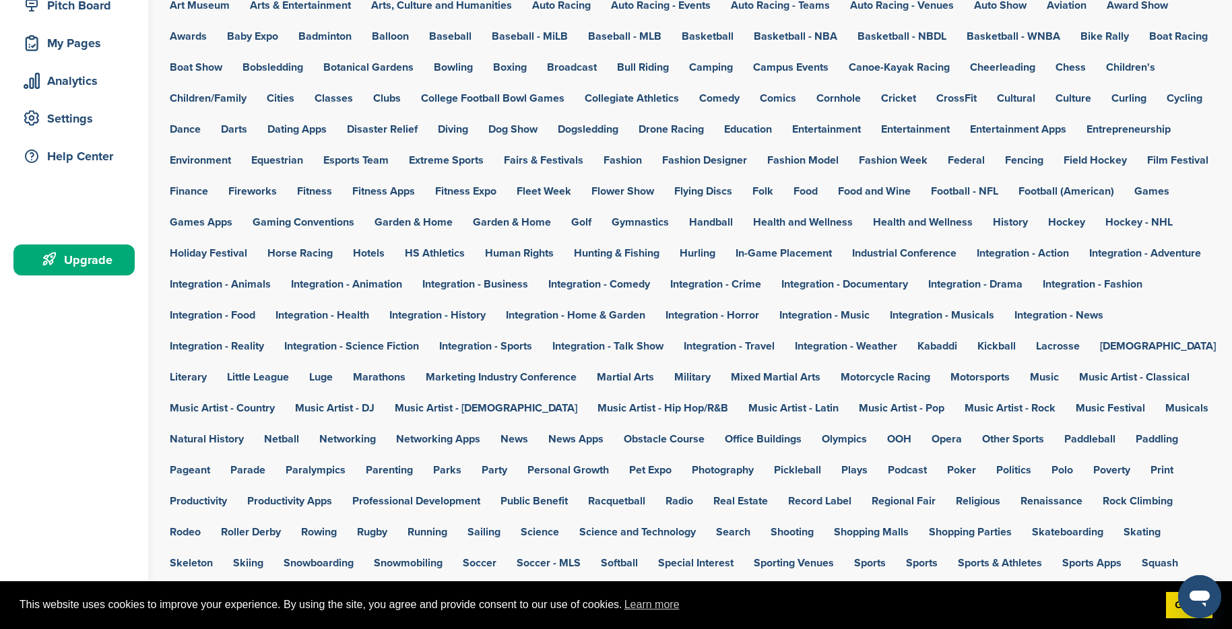
scroll to position [168, 0]
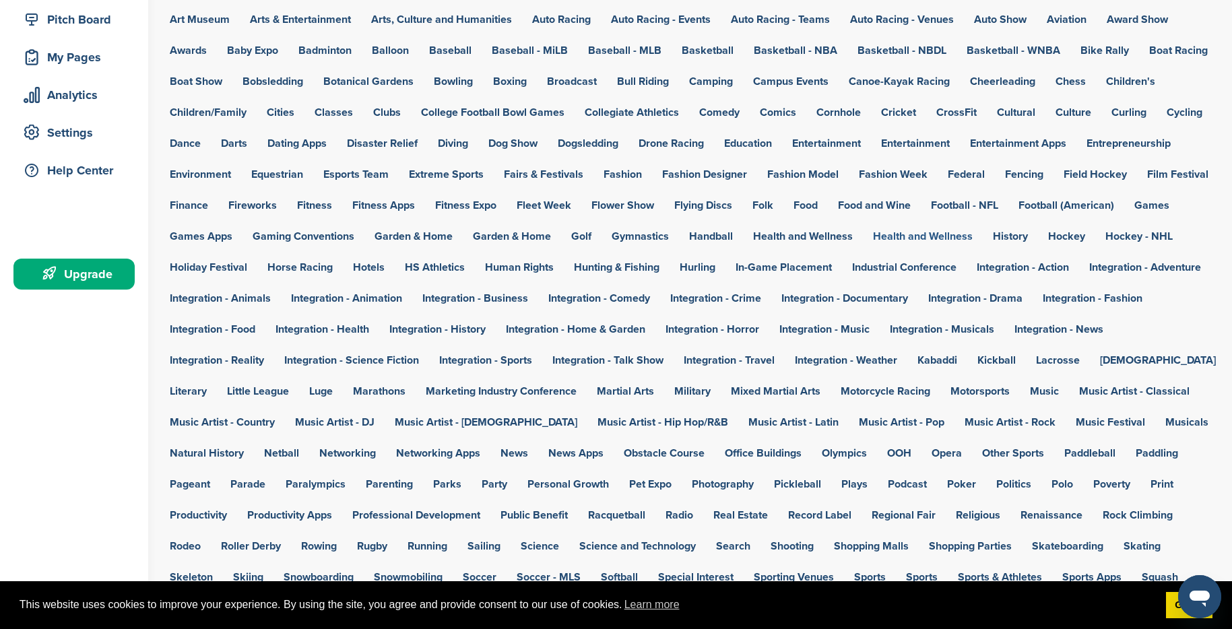
click at [901, 235] on link "Health and Wellness" at bounding box center [923, 236] width 100 height 11
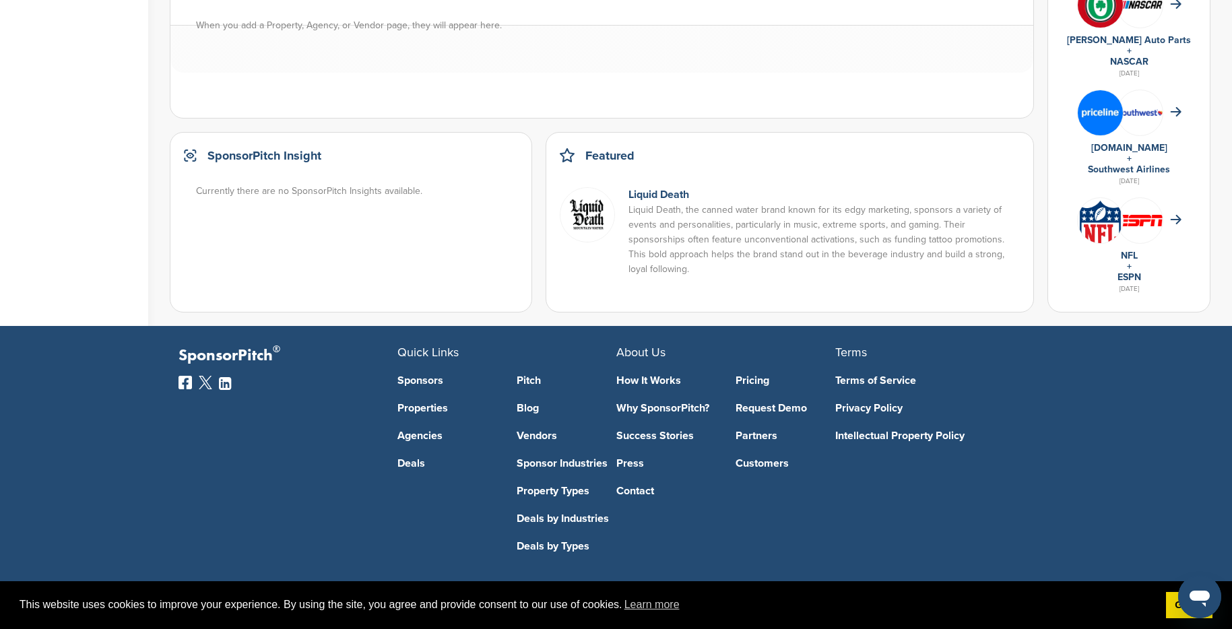
scroll to position [892, 0]
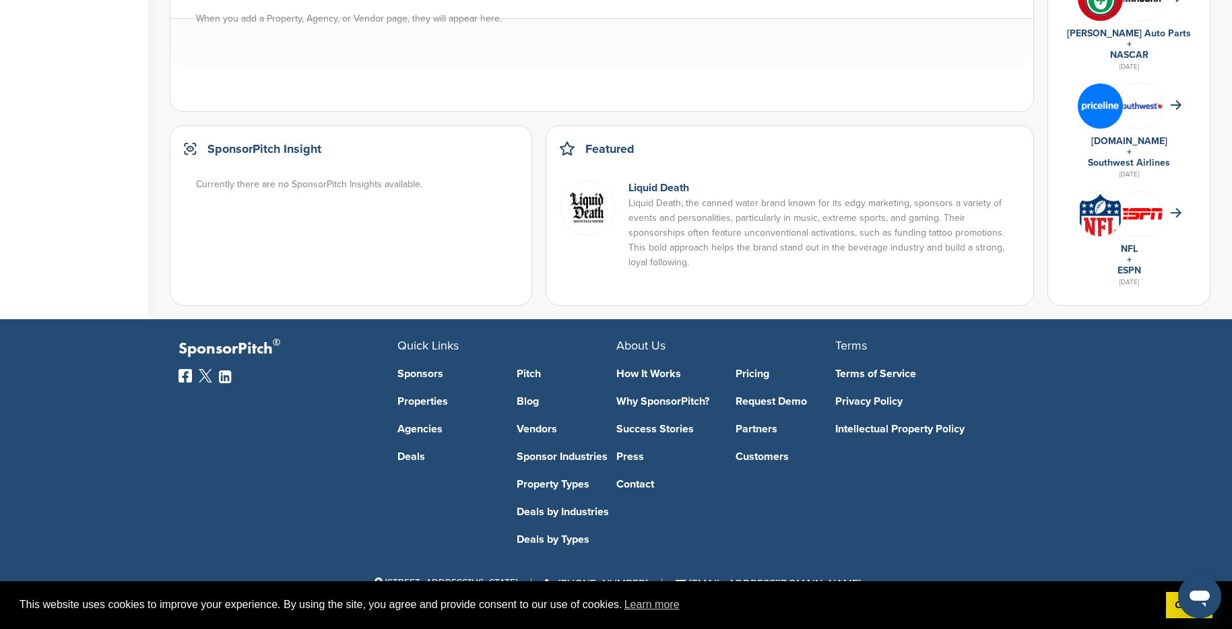
click at [631, 374] on link "How It Works" at bounding box center [666, 374] width 100 height 11
